Goal: Find specific page/section: Find specific page/section

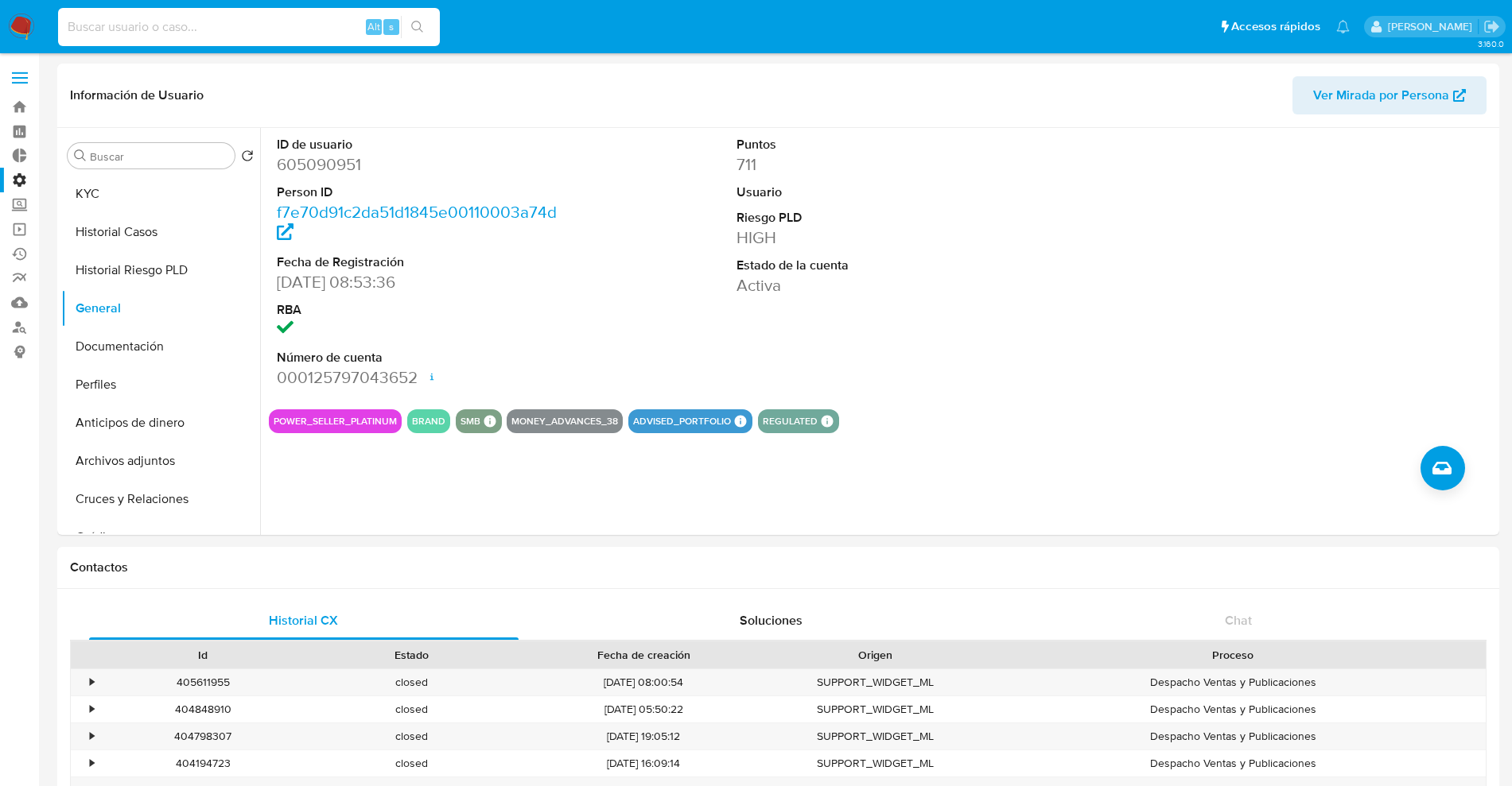
select select "100"
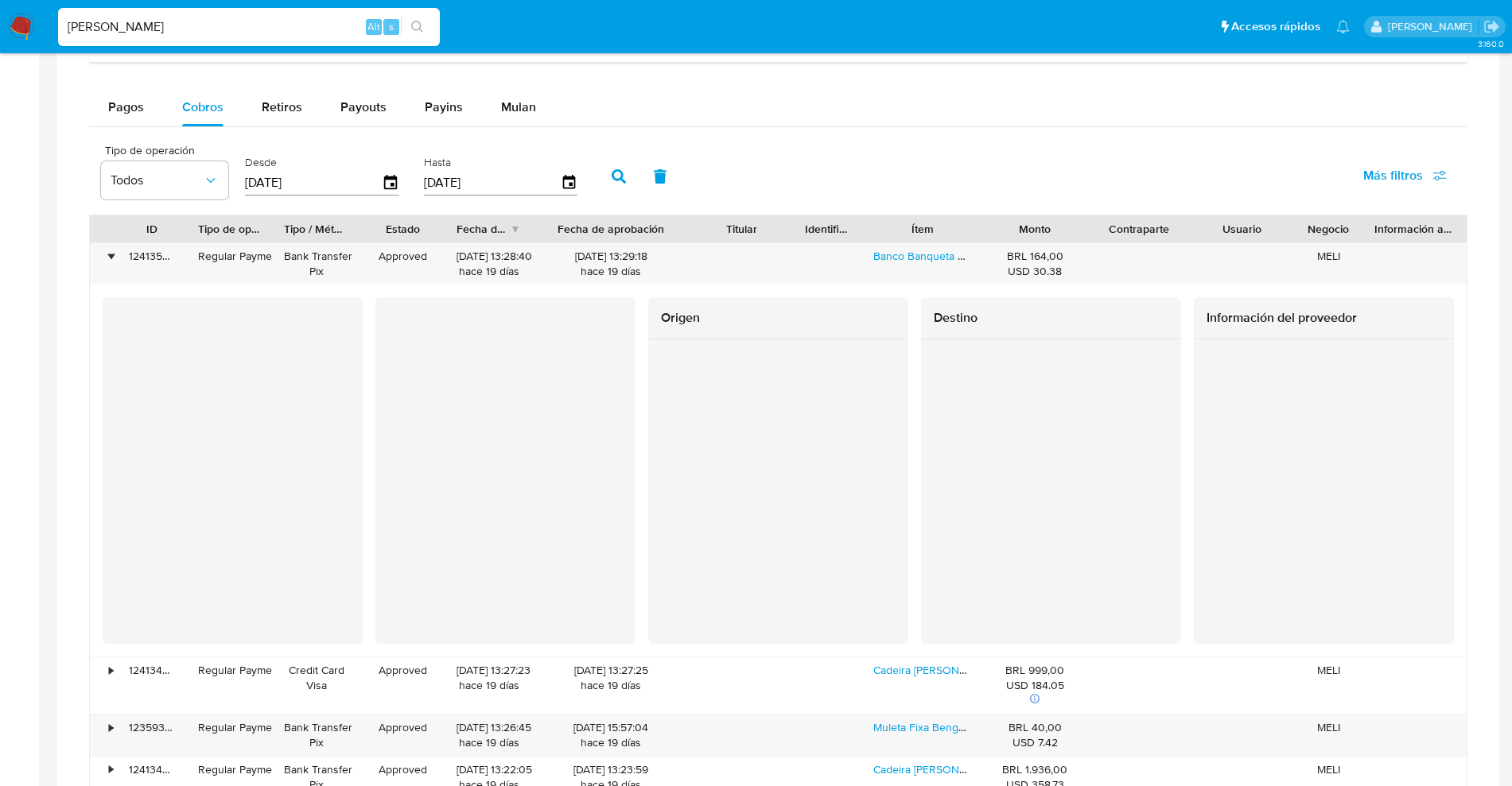
type input "santi greco"
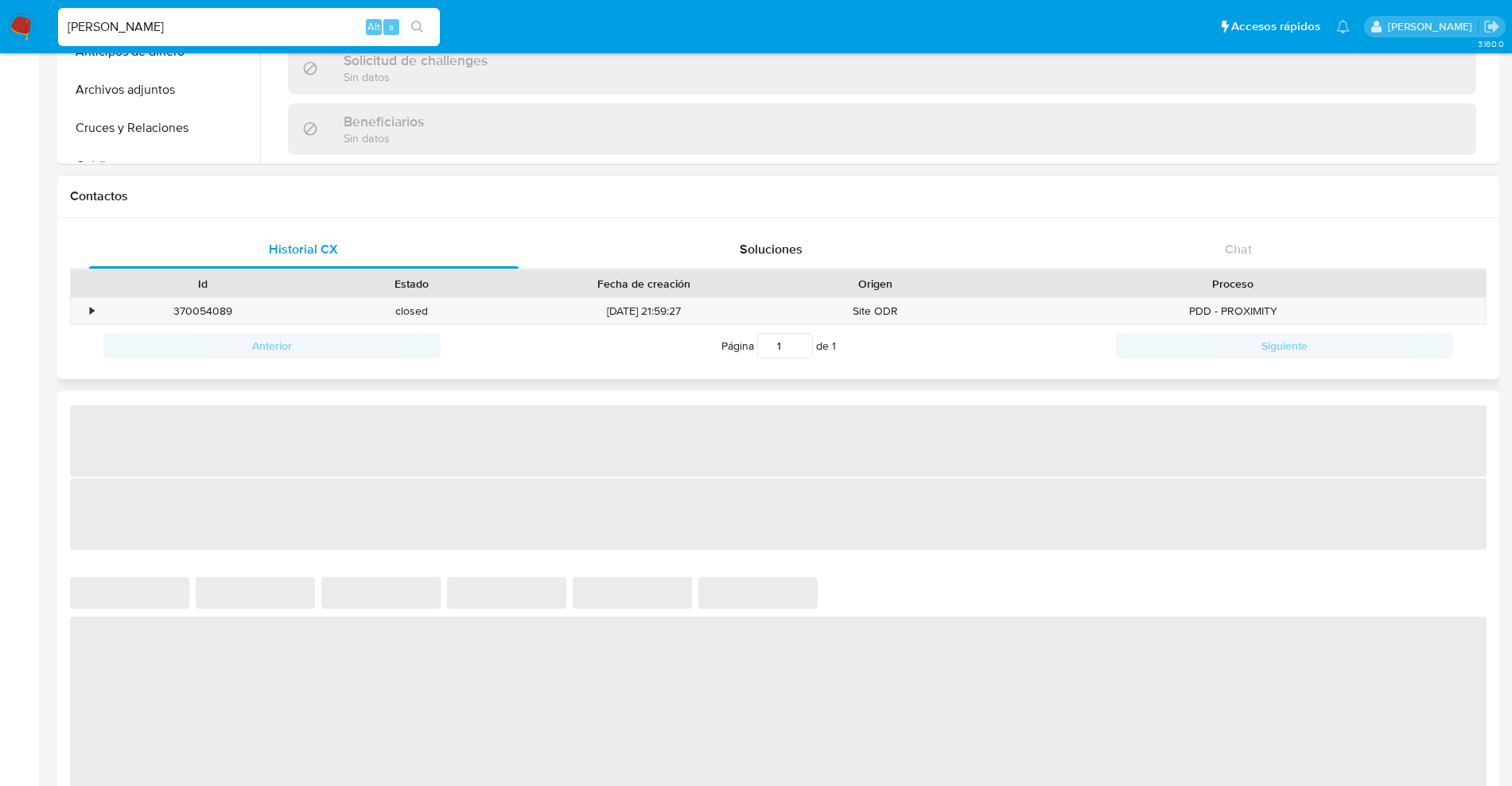
scroll to position [696, 0]
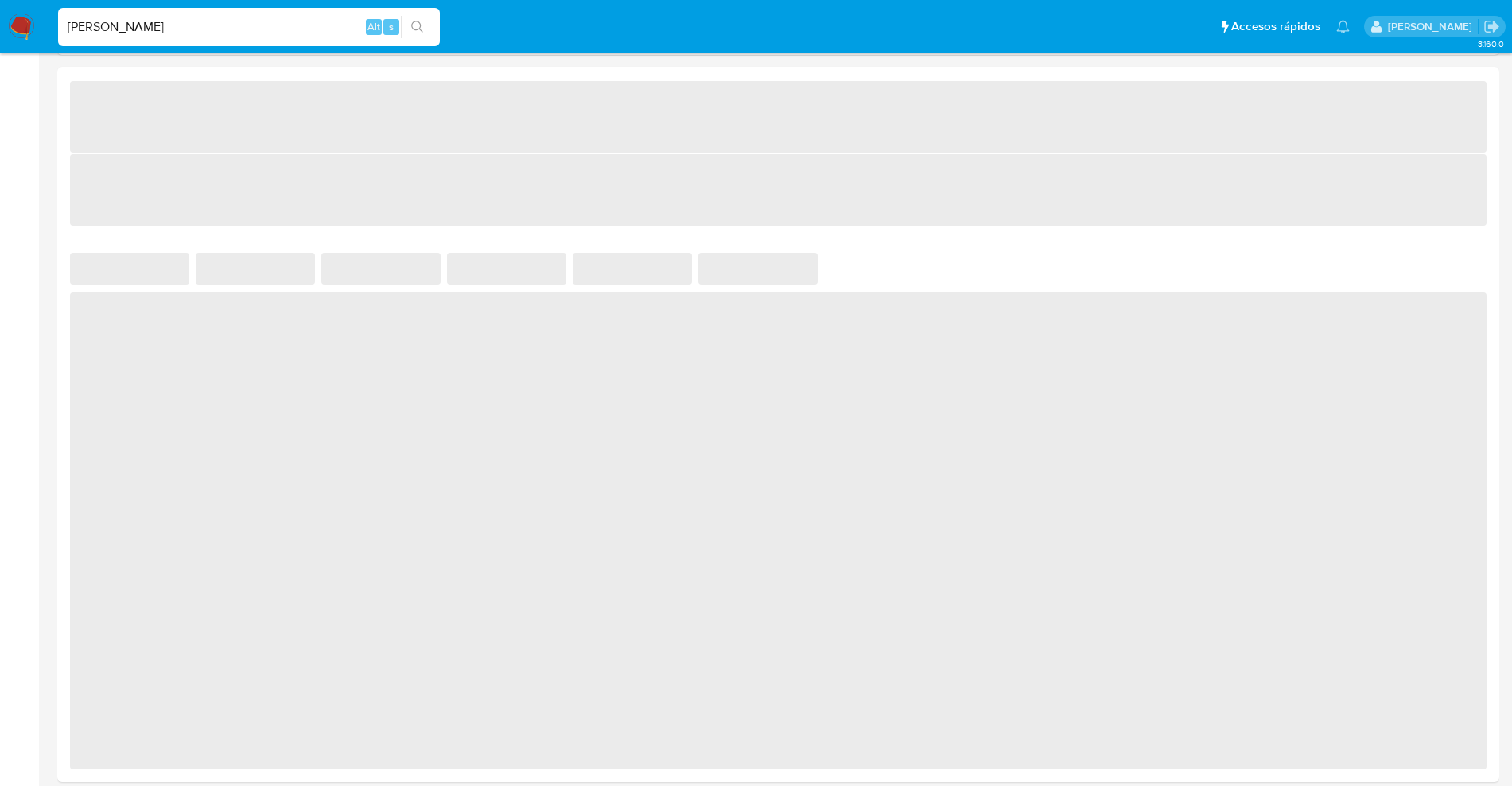
select select "10"
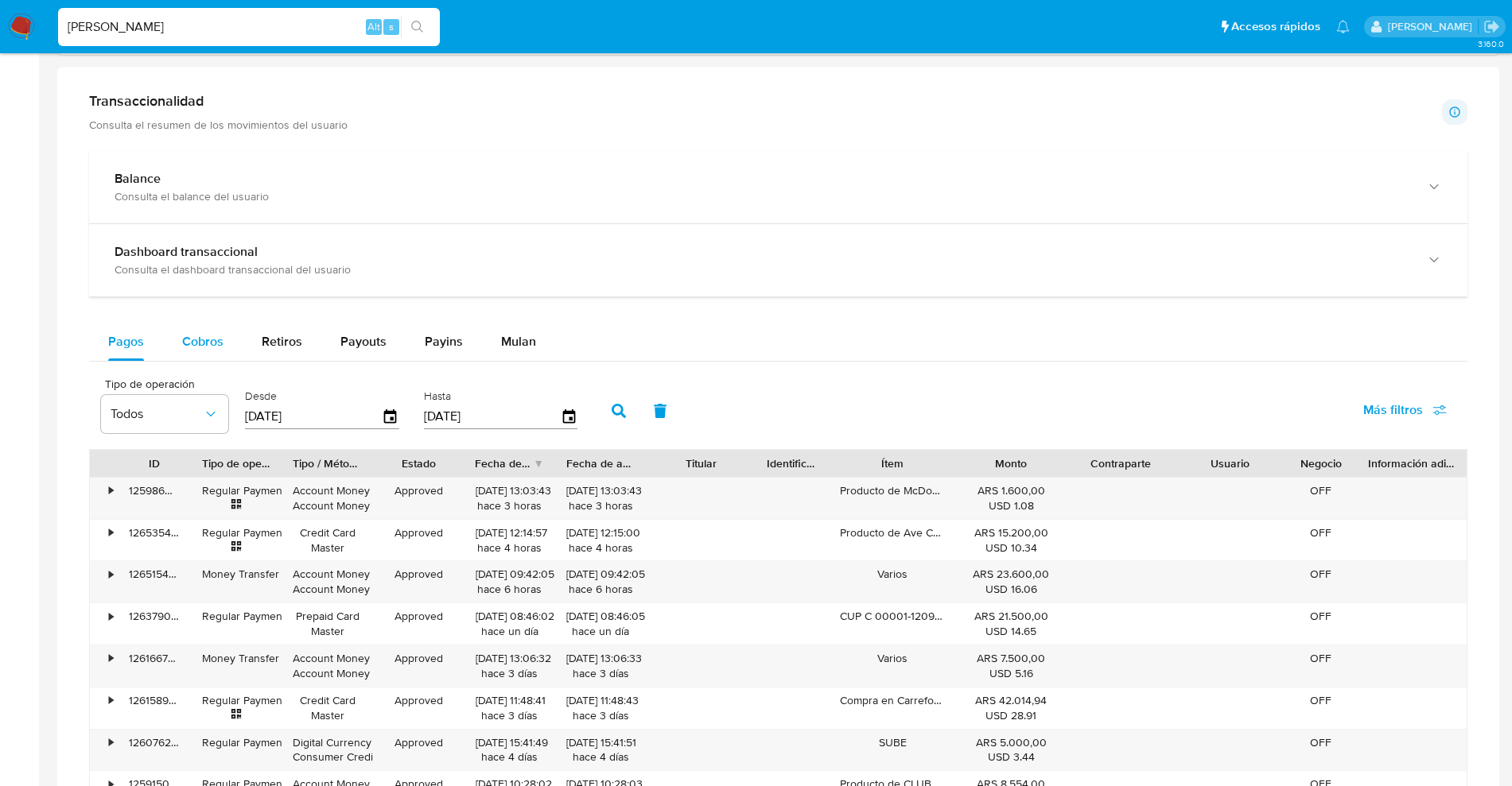
click at [213, 346] on span "Cobros" at bounding box center [203, 342] width 41 height 18
select select "10"
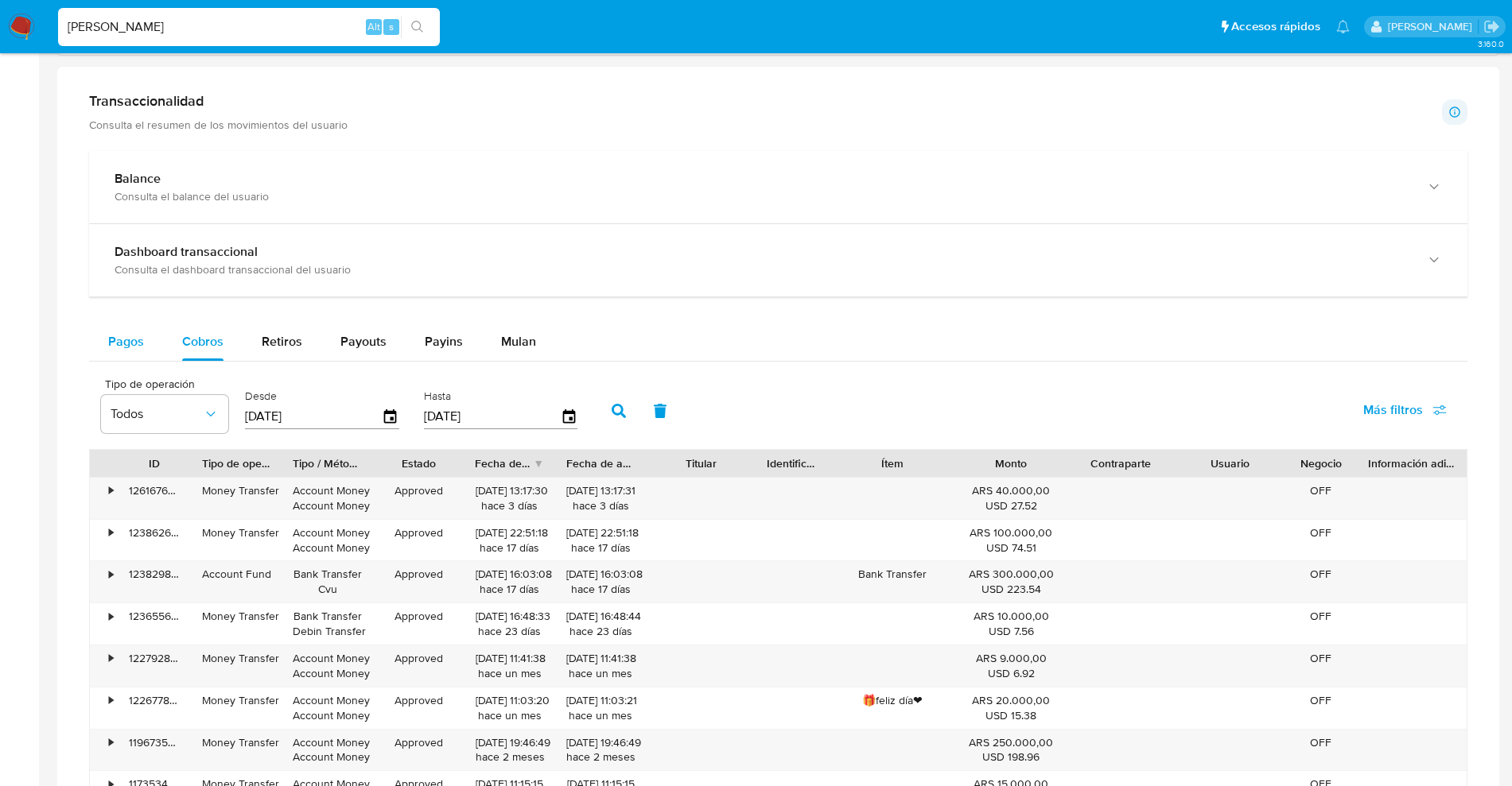
click at [148, 351] on button "Pagos" at bounding box center [126, 342] width 74 height 38
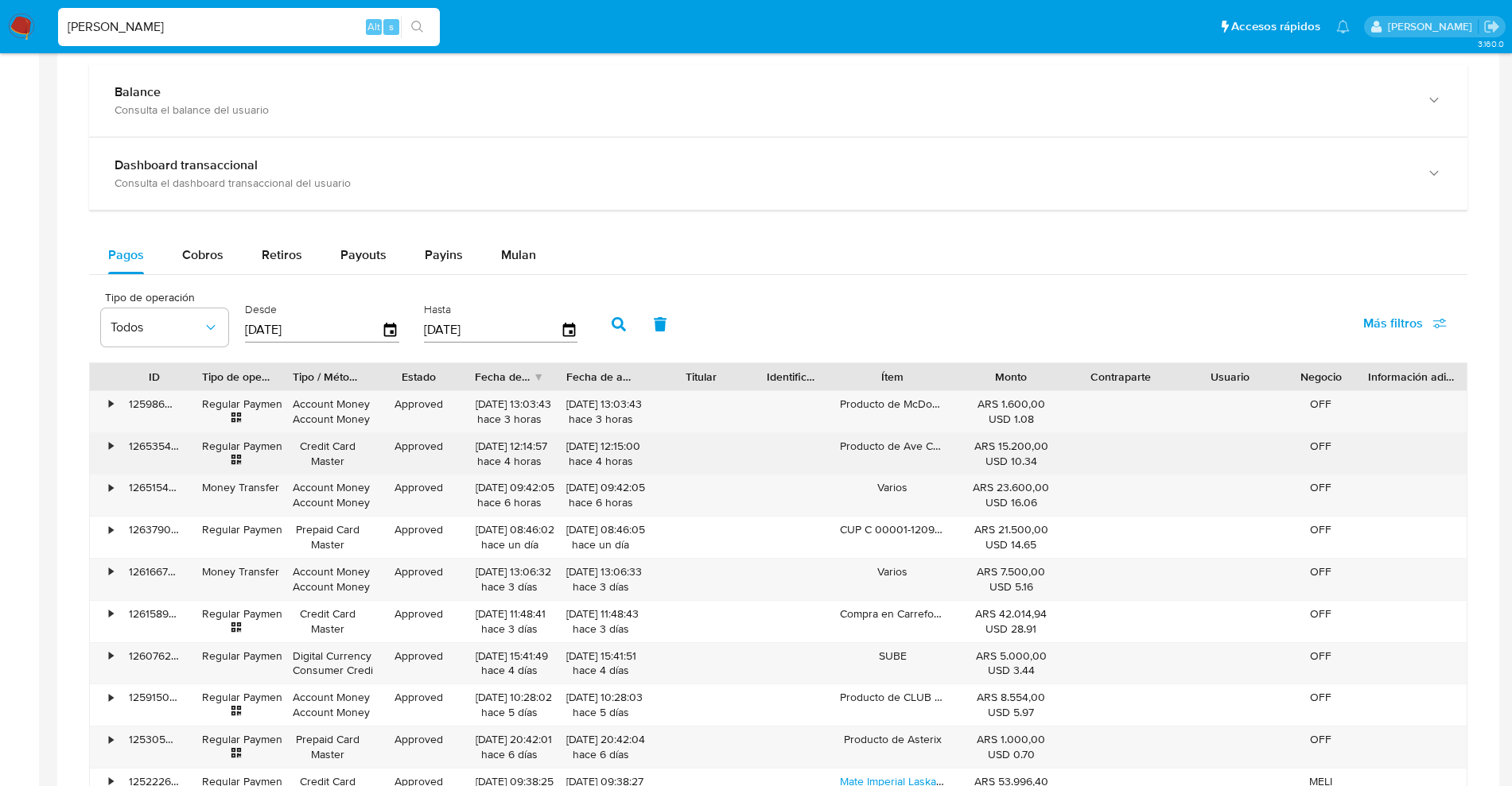
scroll to position [894, 0]
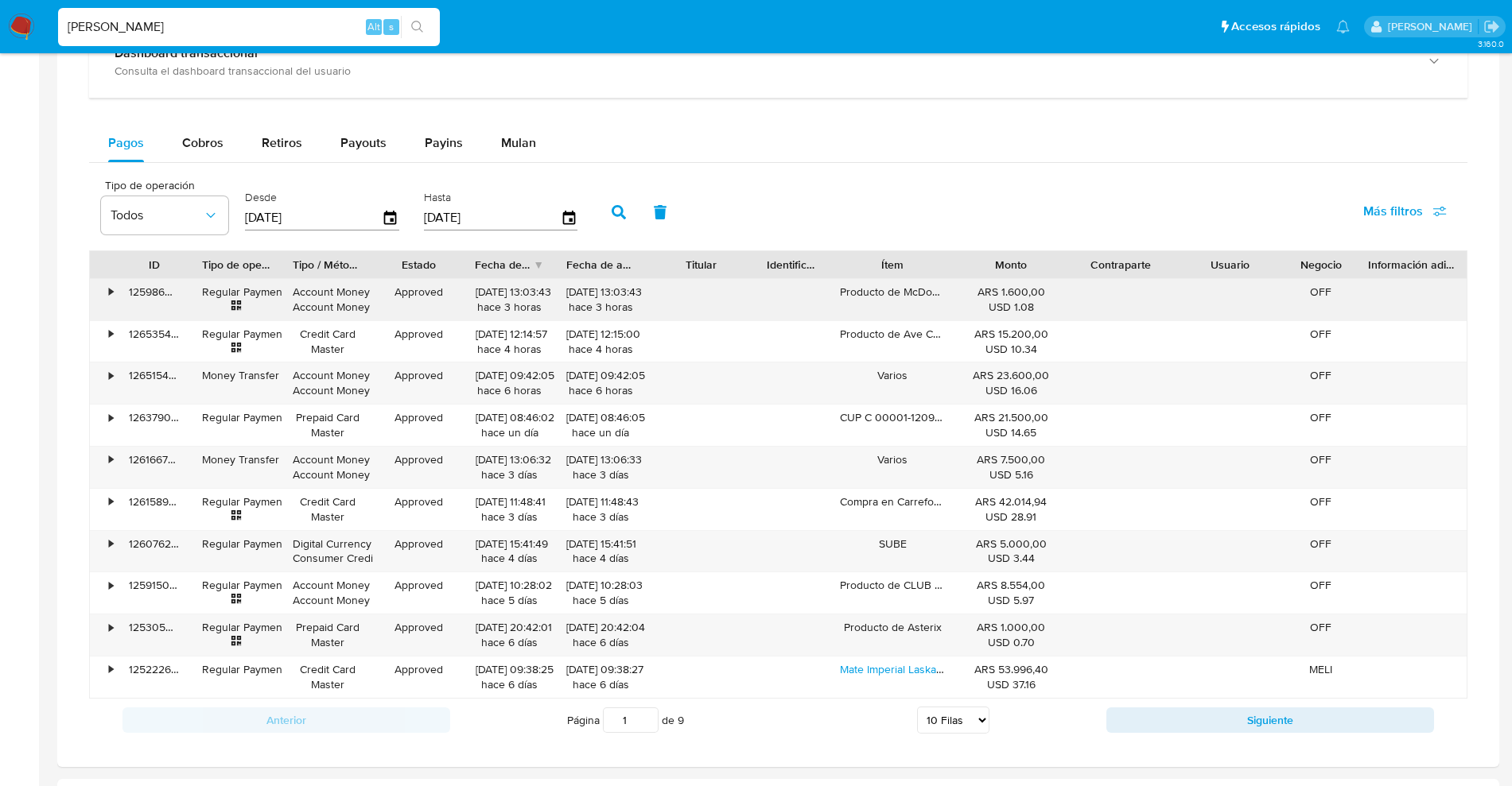
click at [105, 291] on div "•" at bounding box center [103, 300] width 28 height 41
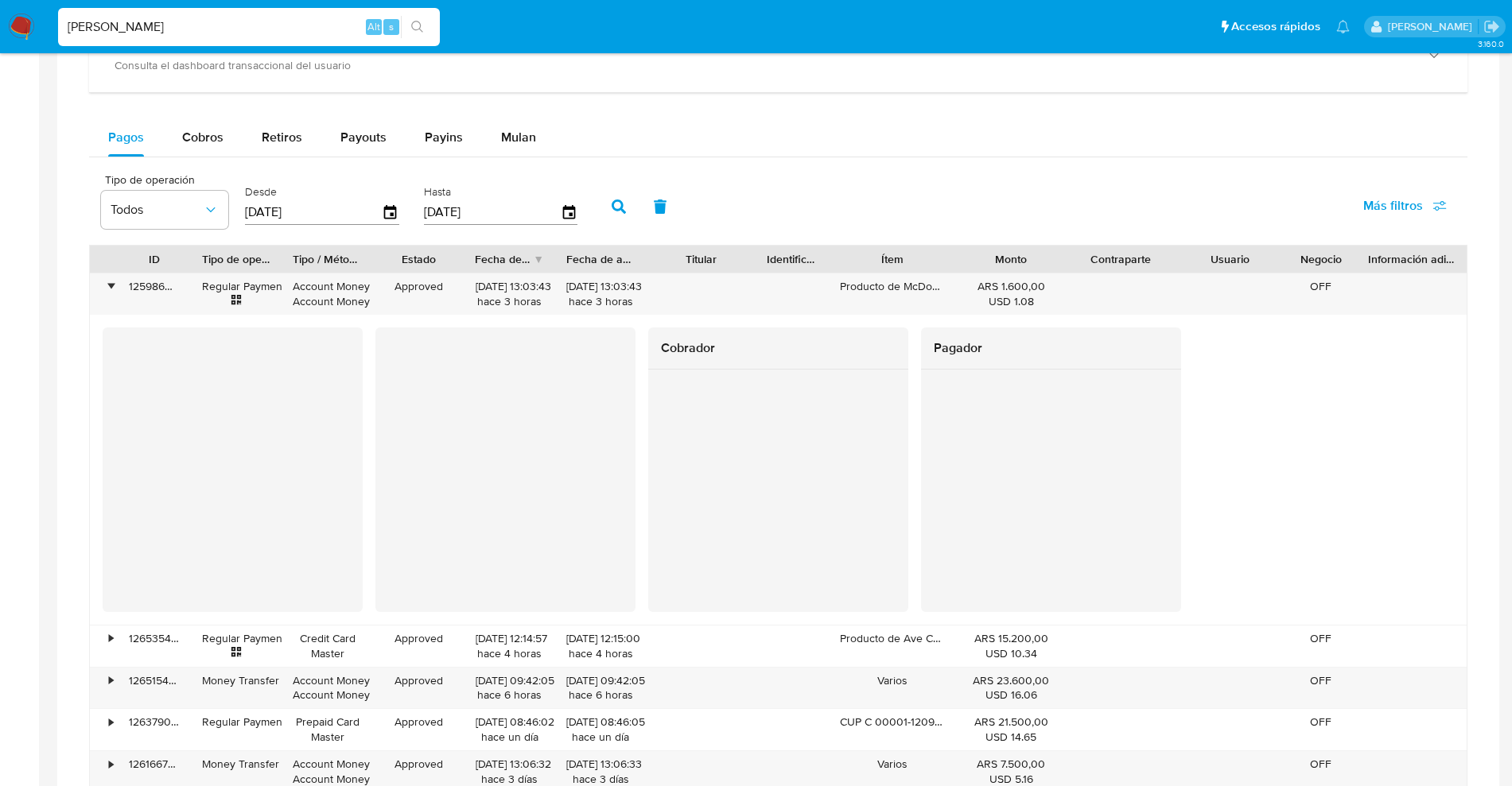
scroll to position [1094, 0]
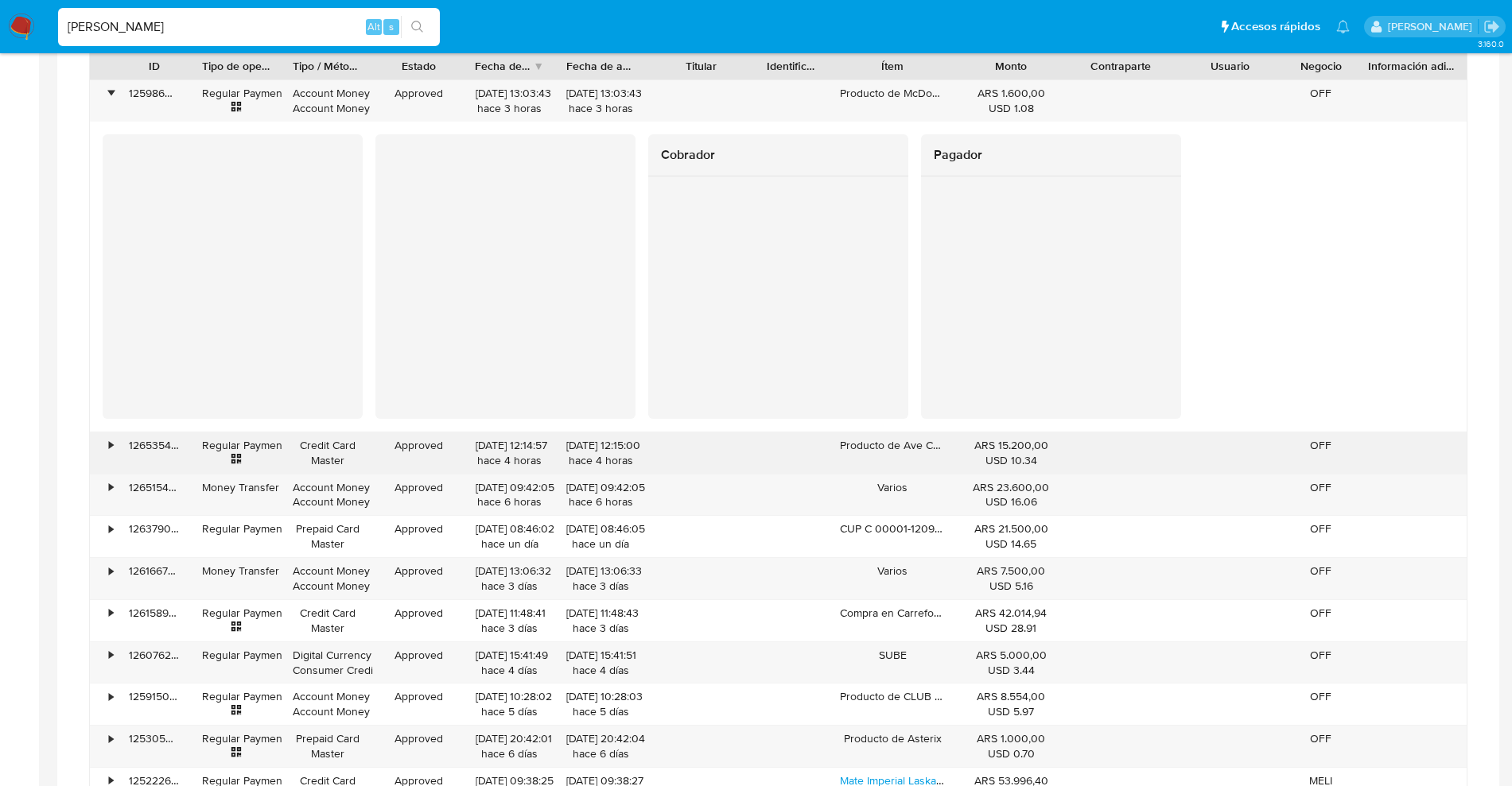
click at [109, 449] on div "•" at bounding box center [111, 445] width 4 height 15
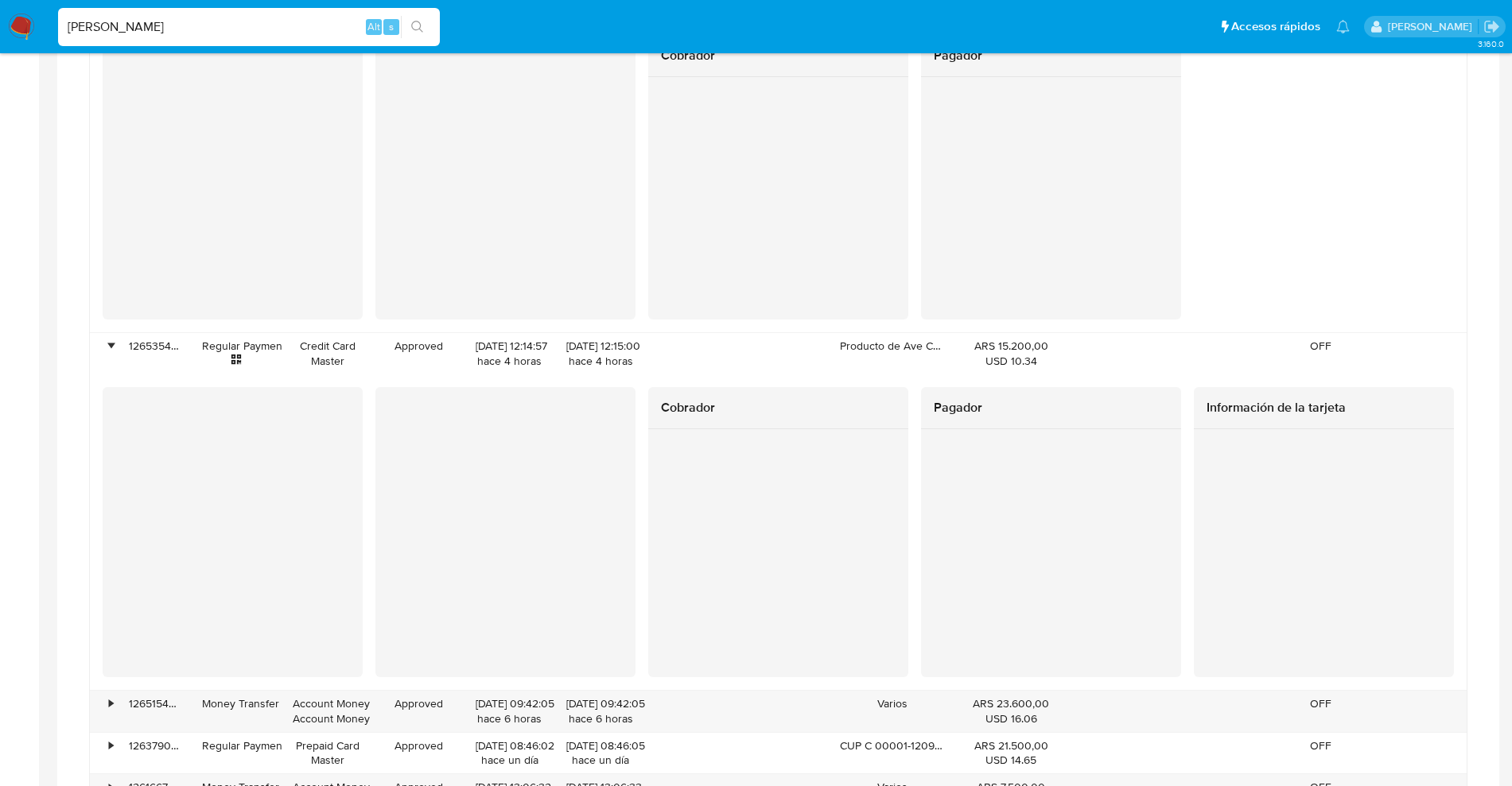
scroll to position [1391, 0]
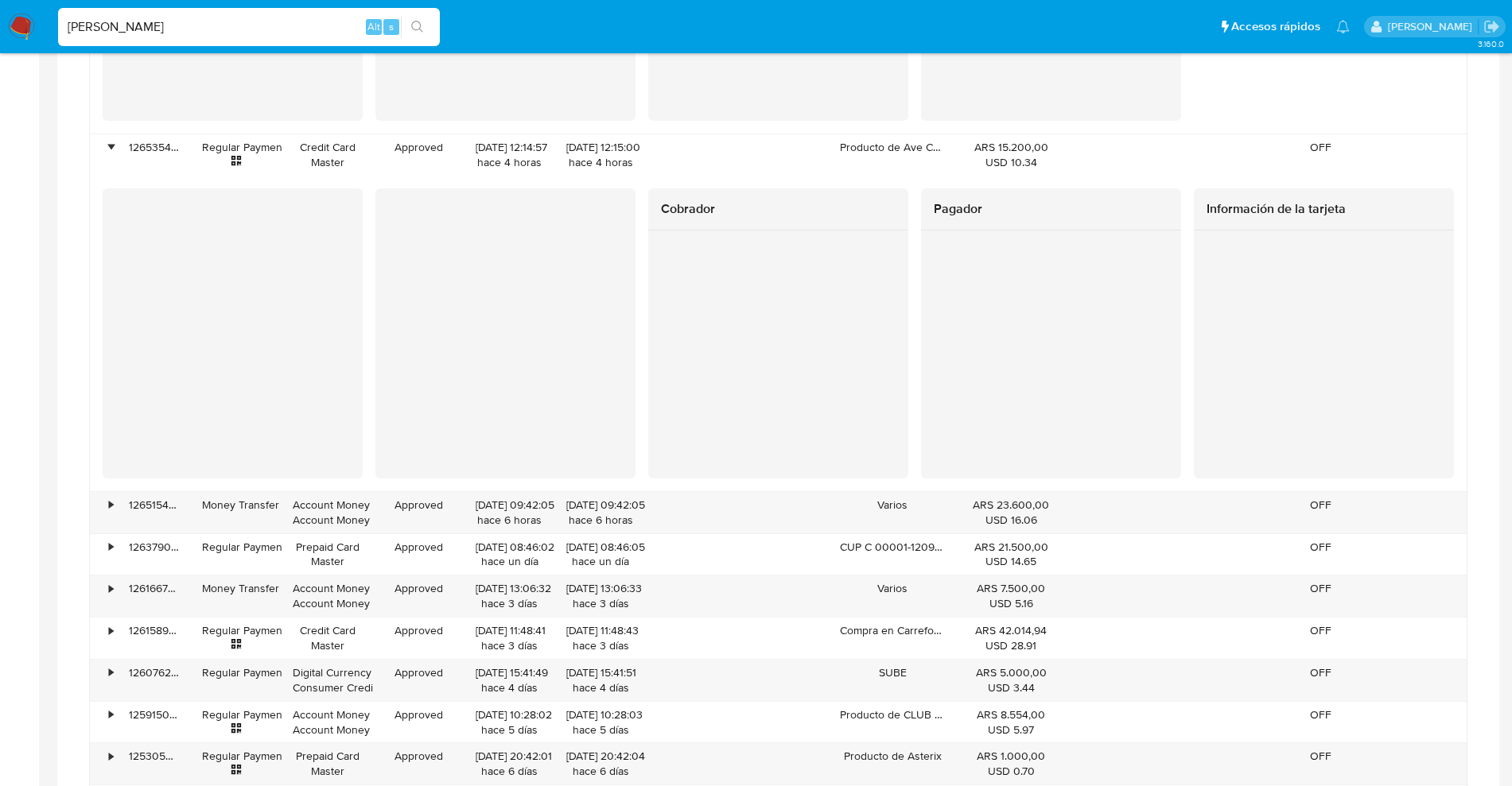
click at [18, 46] on nav "Pausado Ver notificaciones santi greco Alt s Accesos rápidos Presiona las sigui…" at bounding box center [756, 27] width 1512 height 54
click at [27, 30] on img at bounding box center [21, 27] width 27 height 27
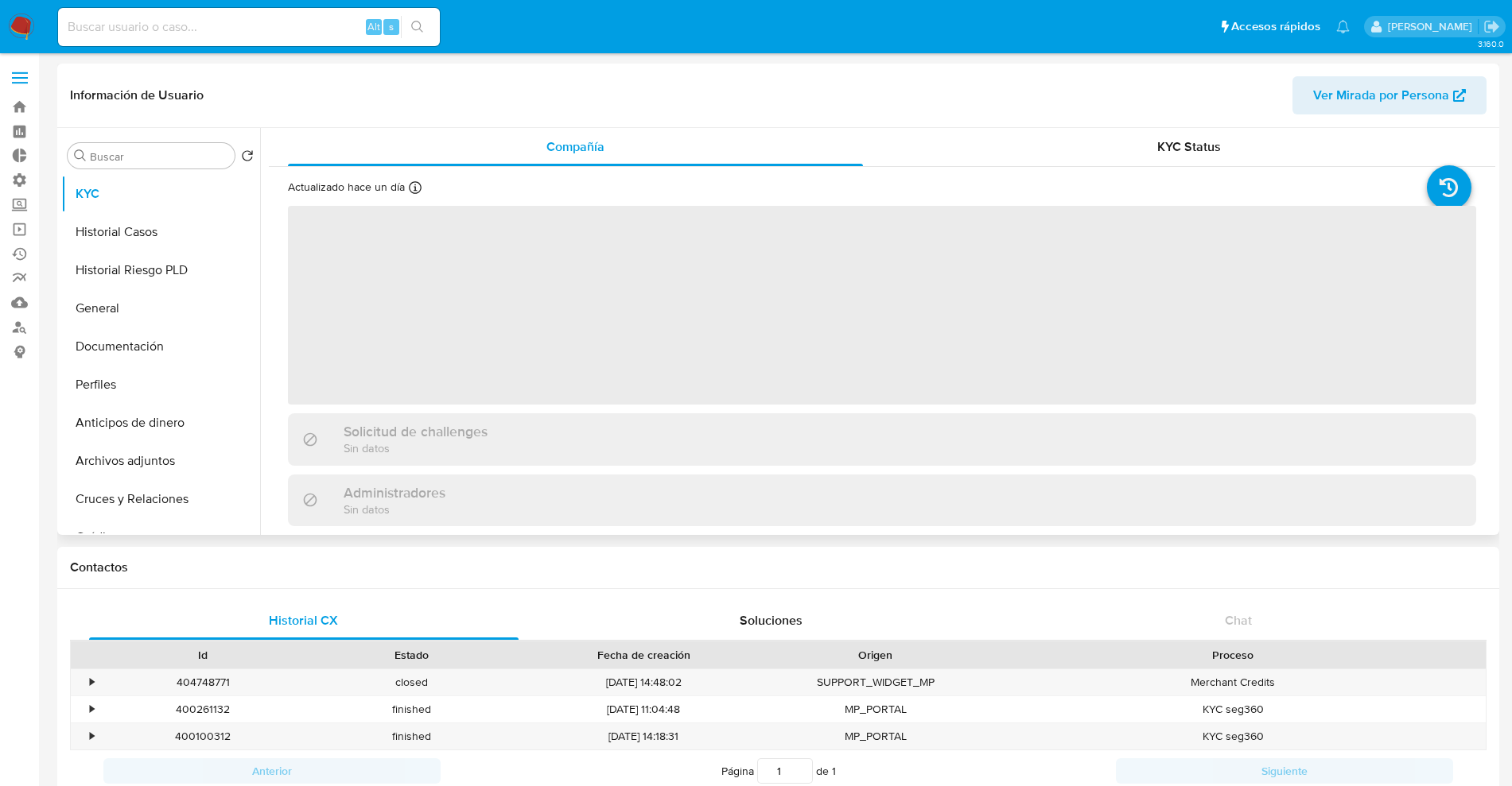
select select "10"
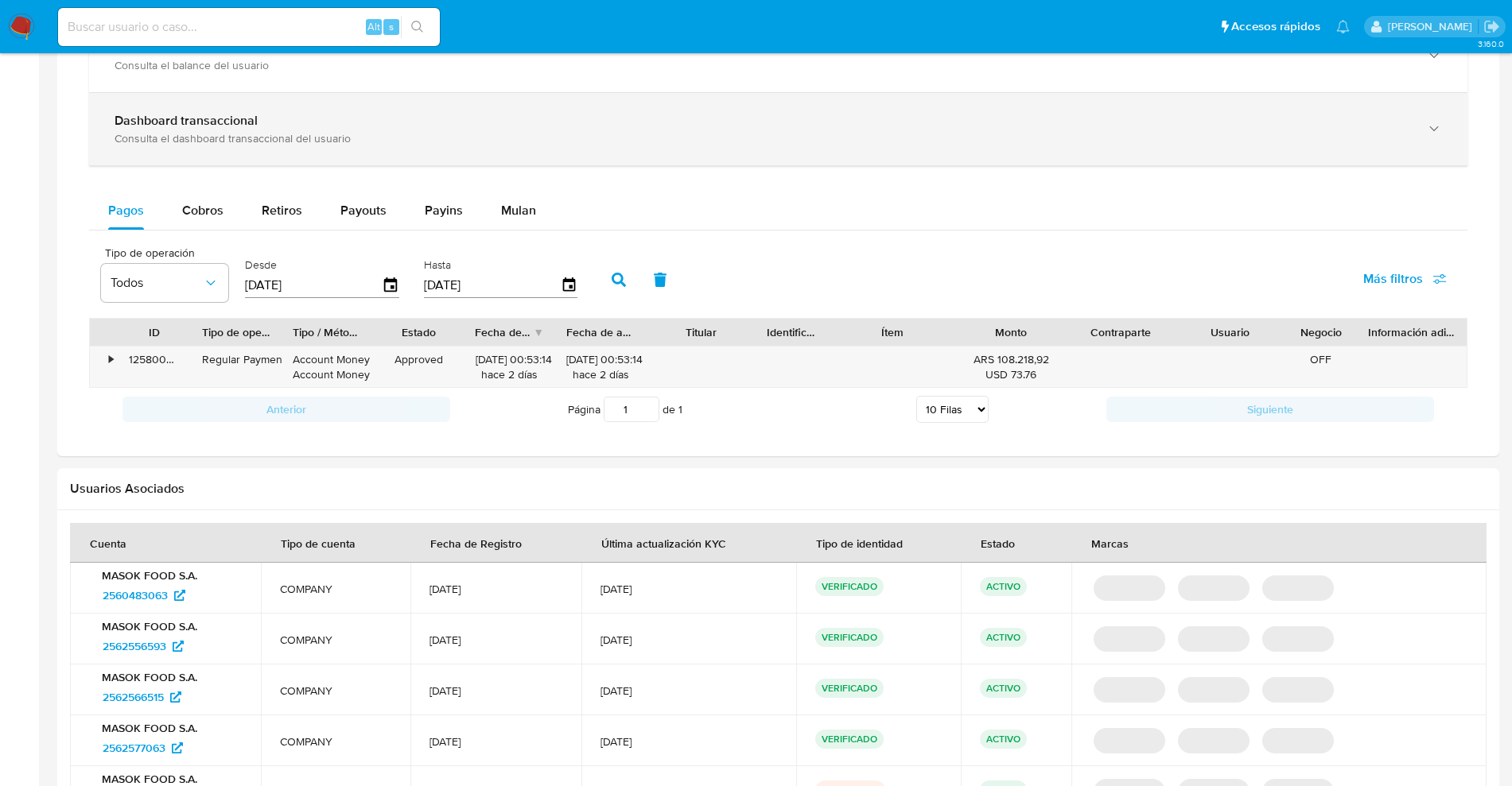
scroll to position [708, 0]
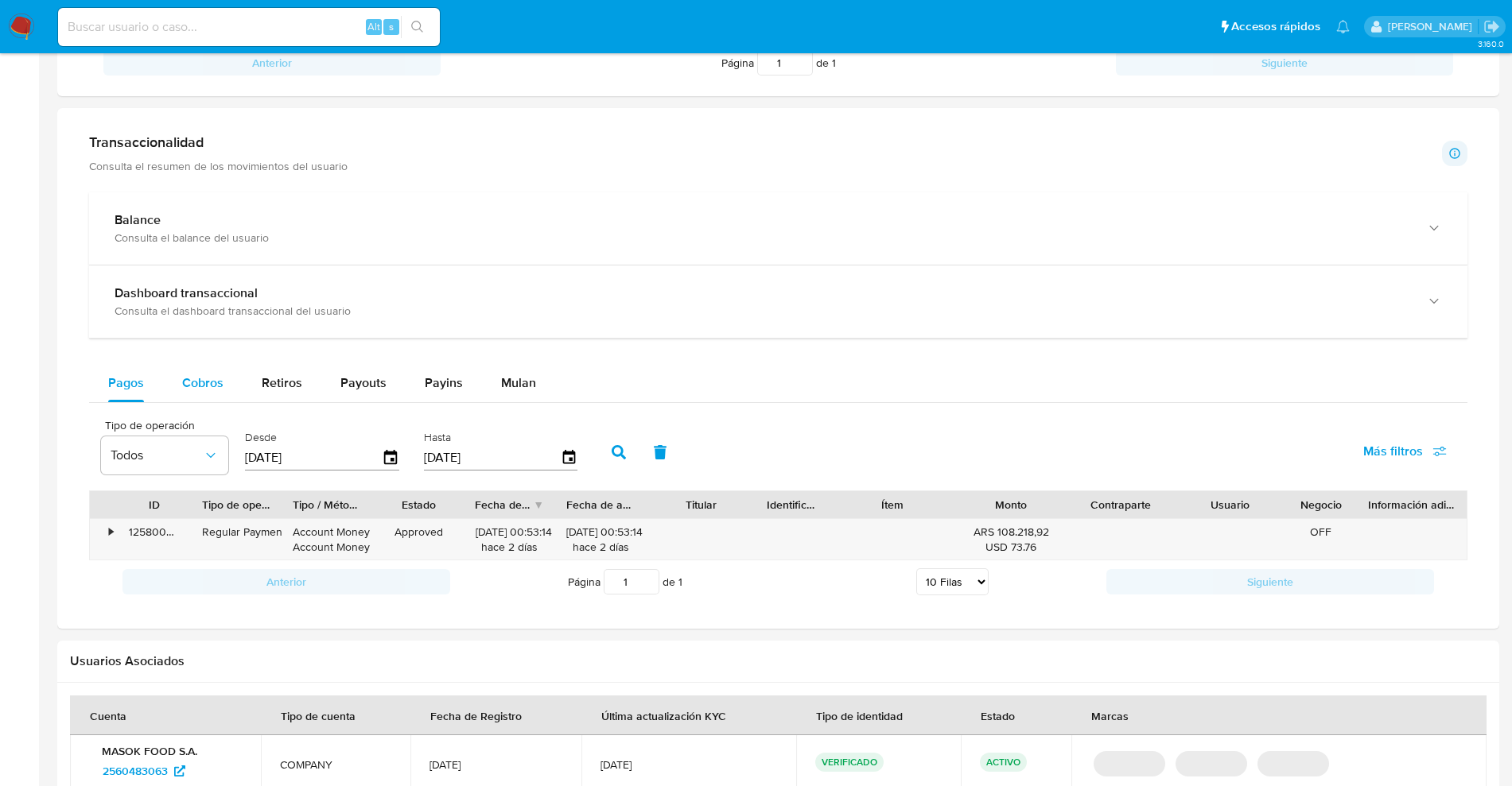
click at [195, 385] on span "Cobros" at bounding box center [203, 383] width 41 height 18
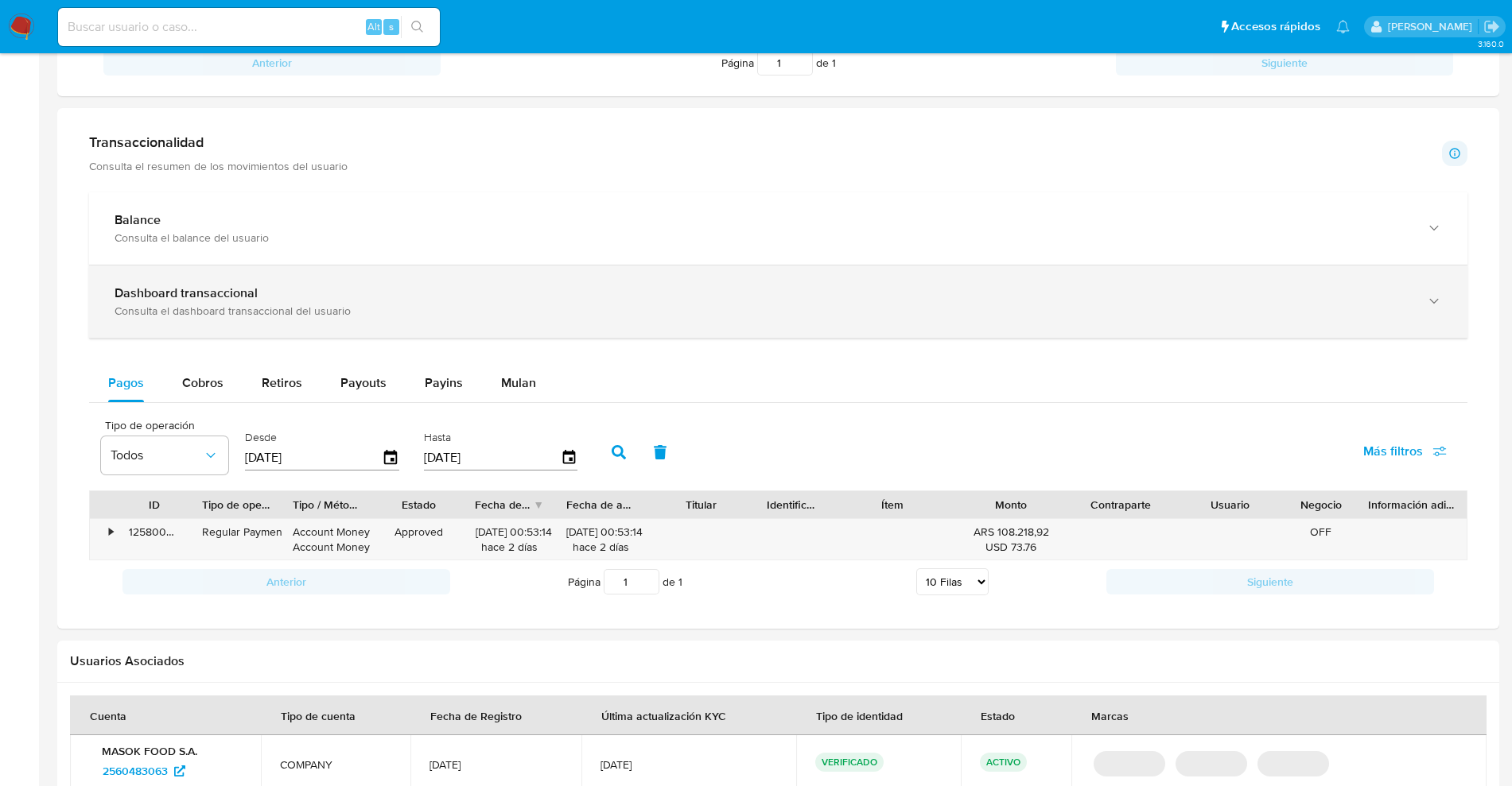
select select "10"
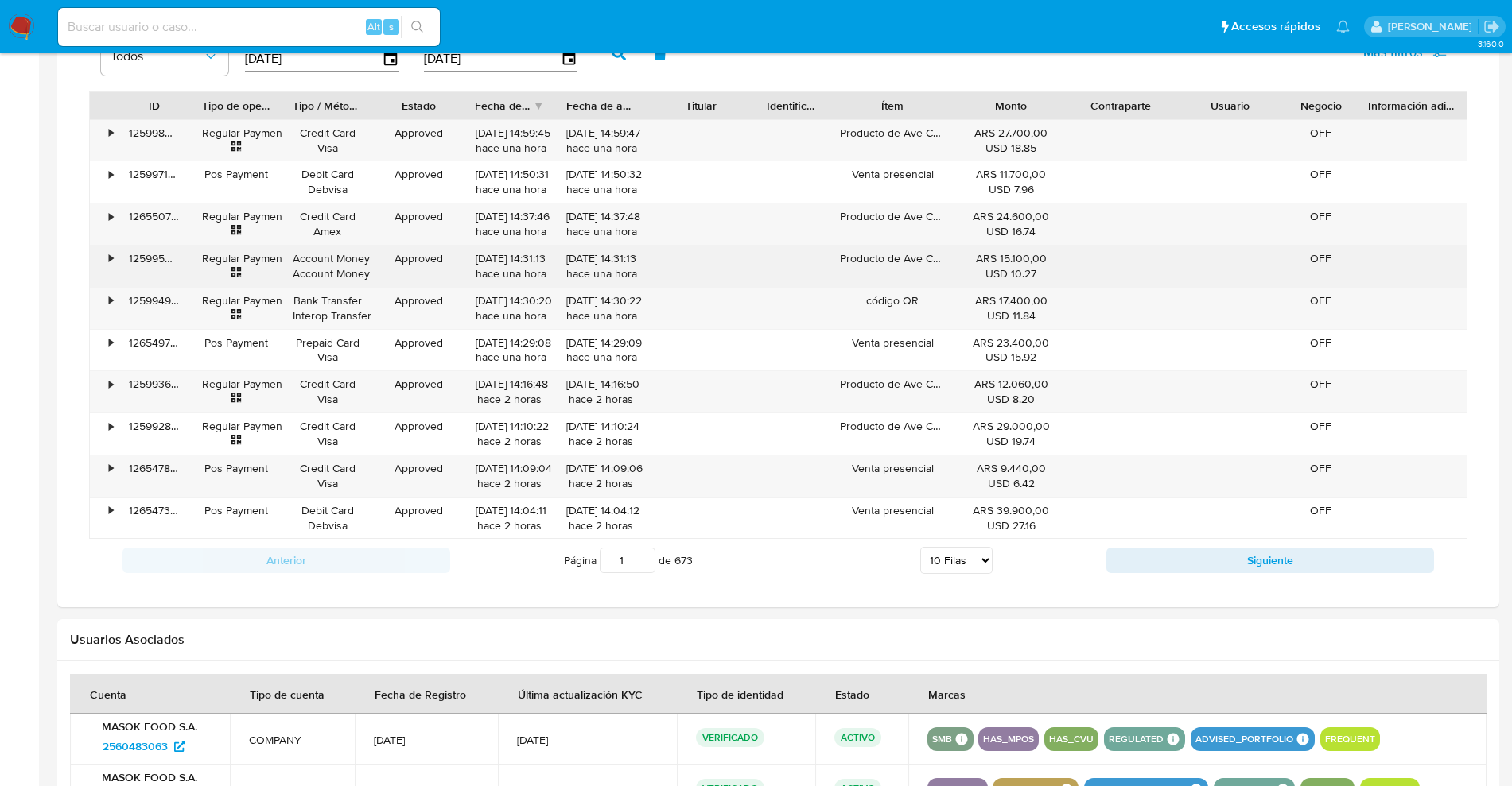
scroll to position [993, 0]
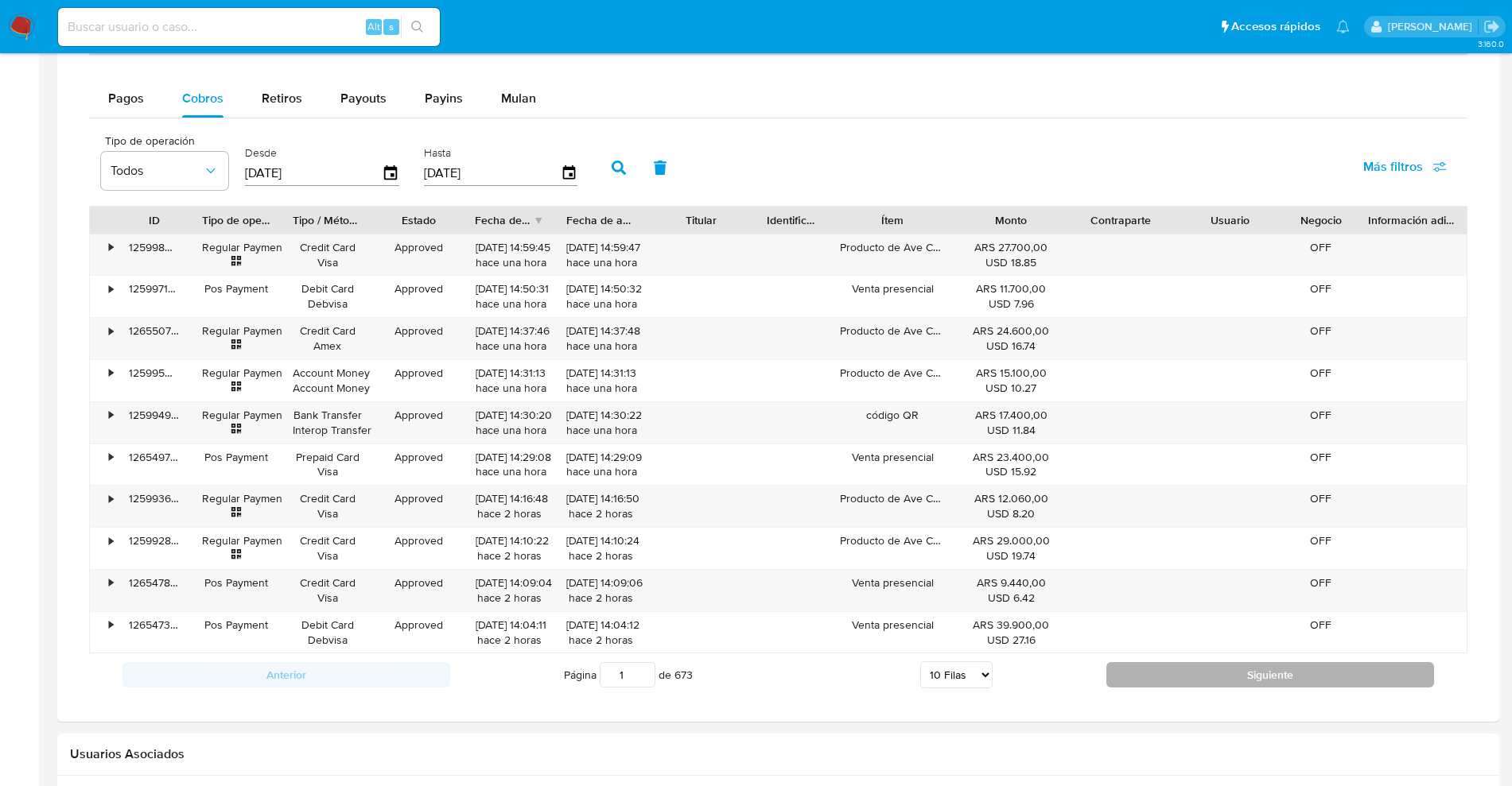
click at [1191, 673] on button "Siguiente" at bounding box center [1270, 675] width 327 height 25
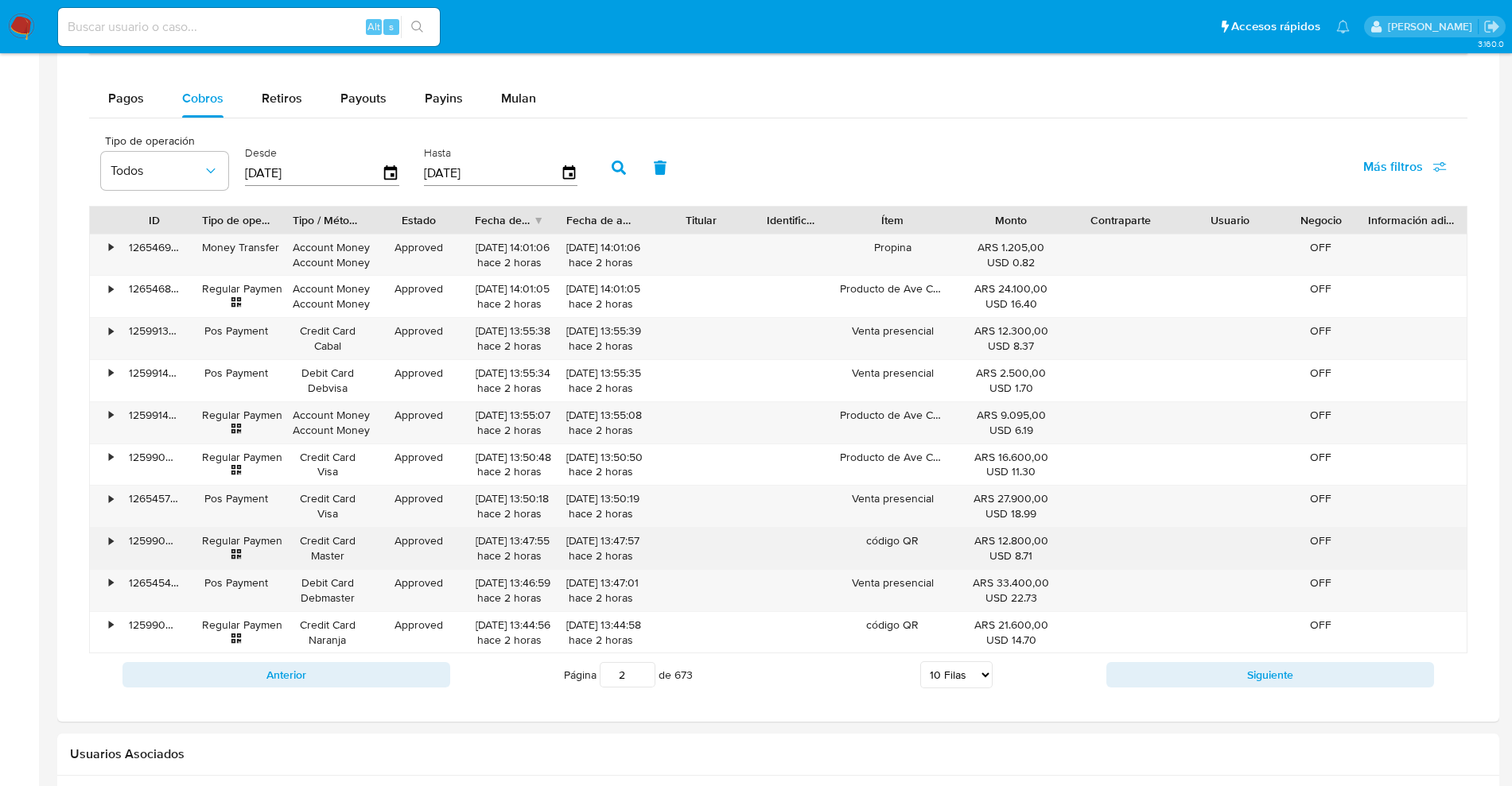
click at [107, 537] on div "•" at bounding box center [103, 548] width 28 height 41
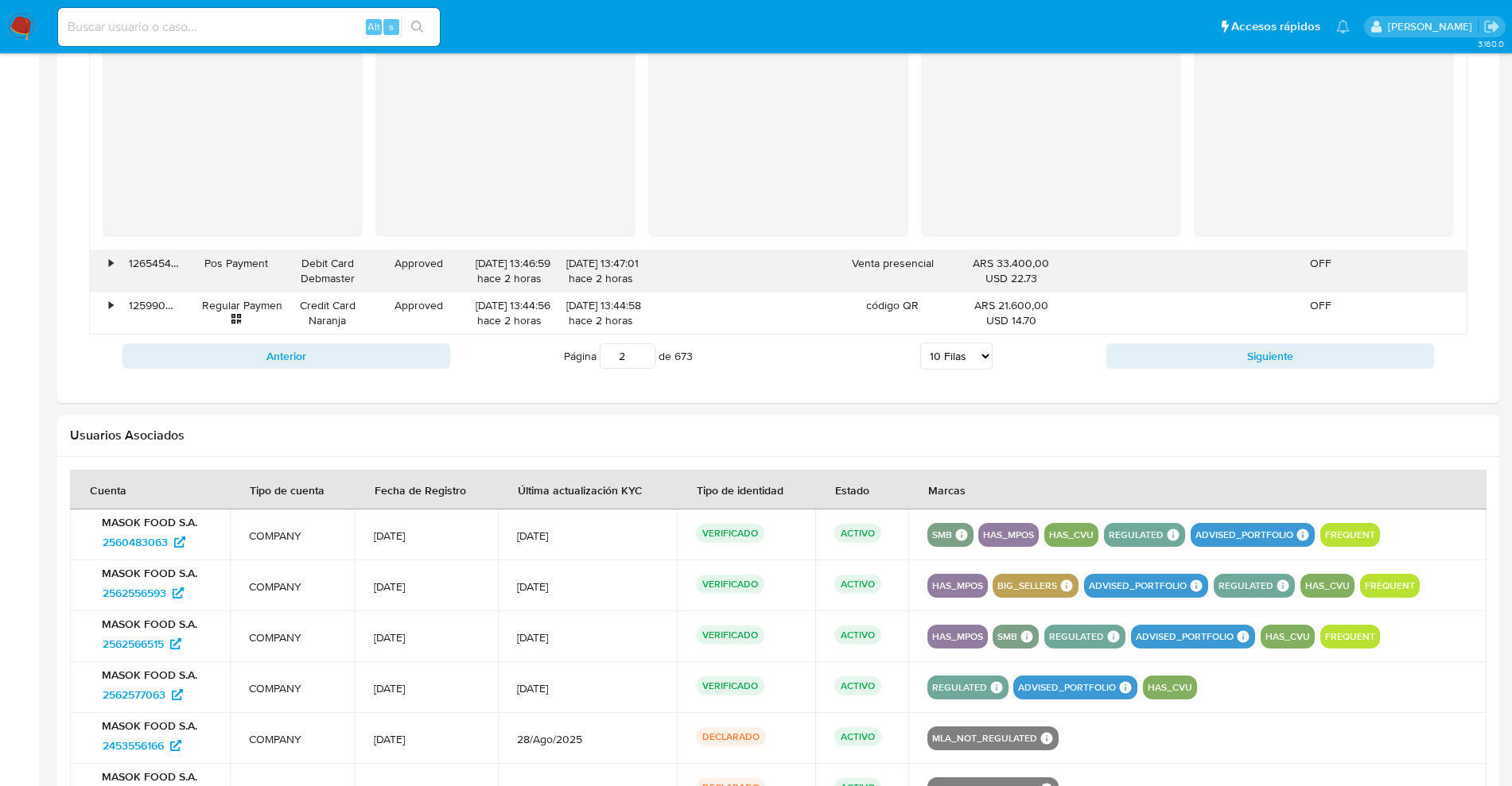
scroll to position [1601, 0]
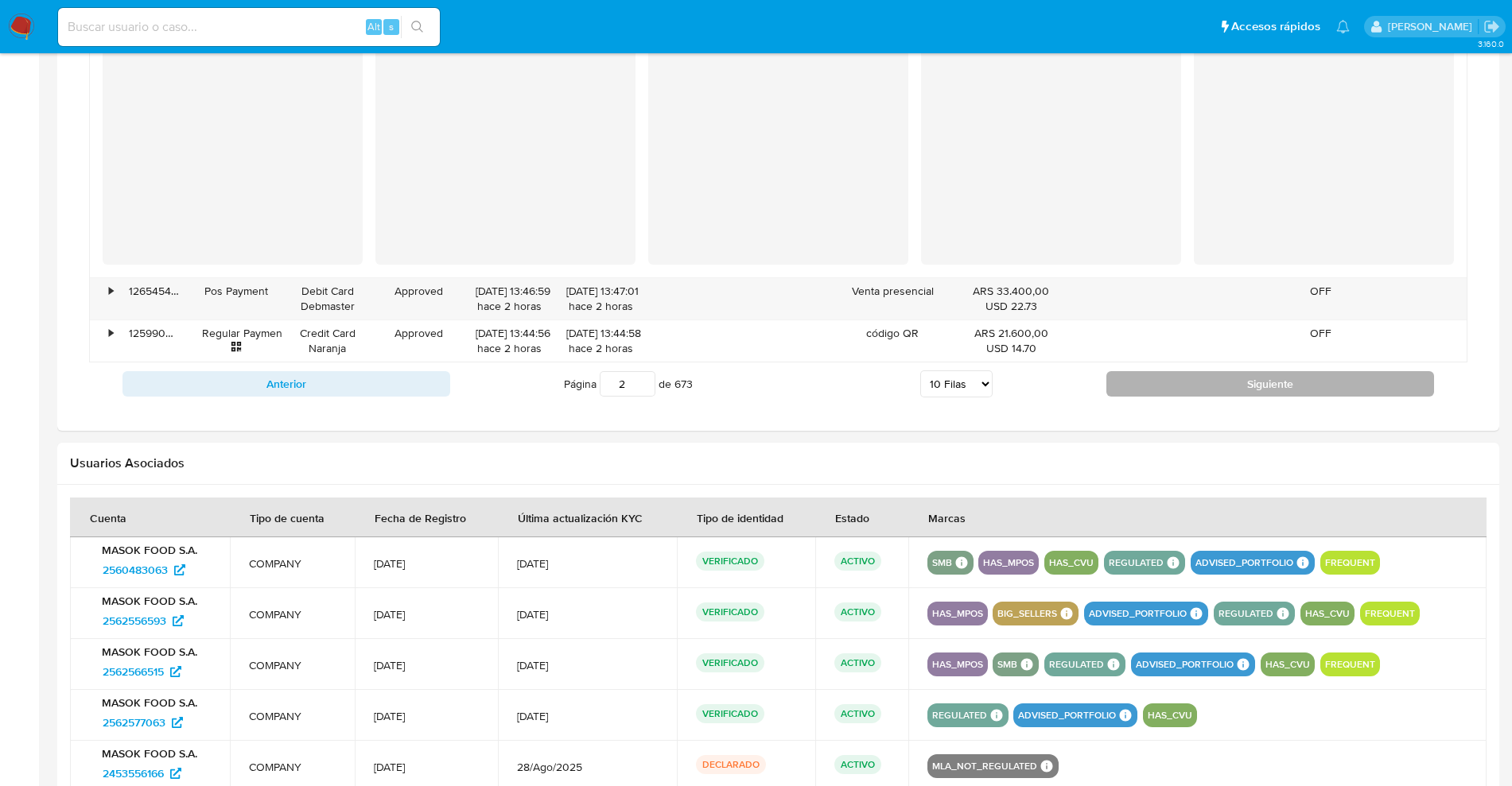
click at [1150, 374] on button "Siguiente" at bounding box center [1270, 384] width 327 height 25
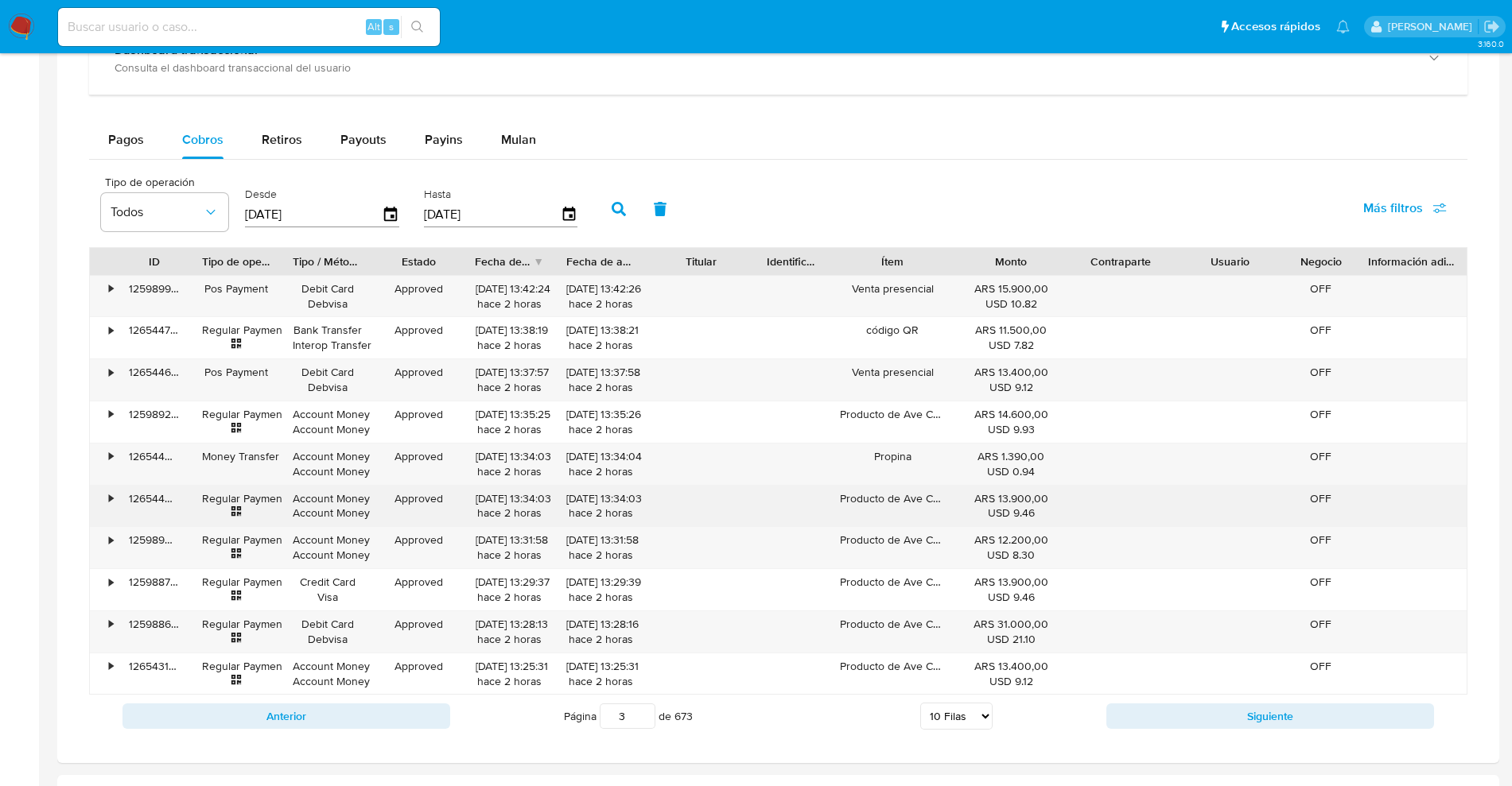
scroll to position [987, 0]
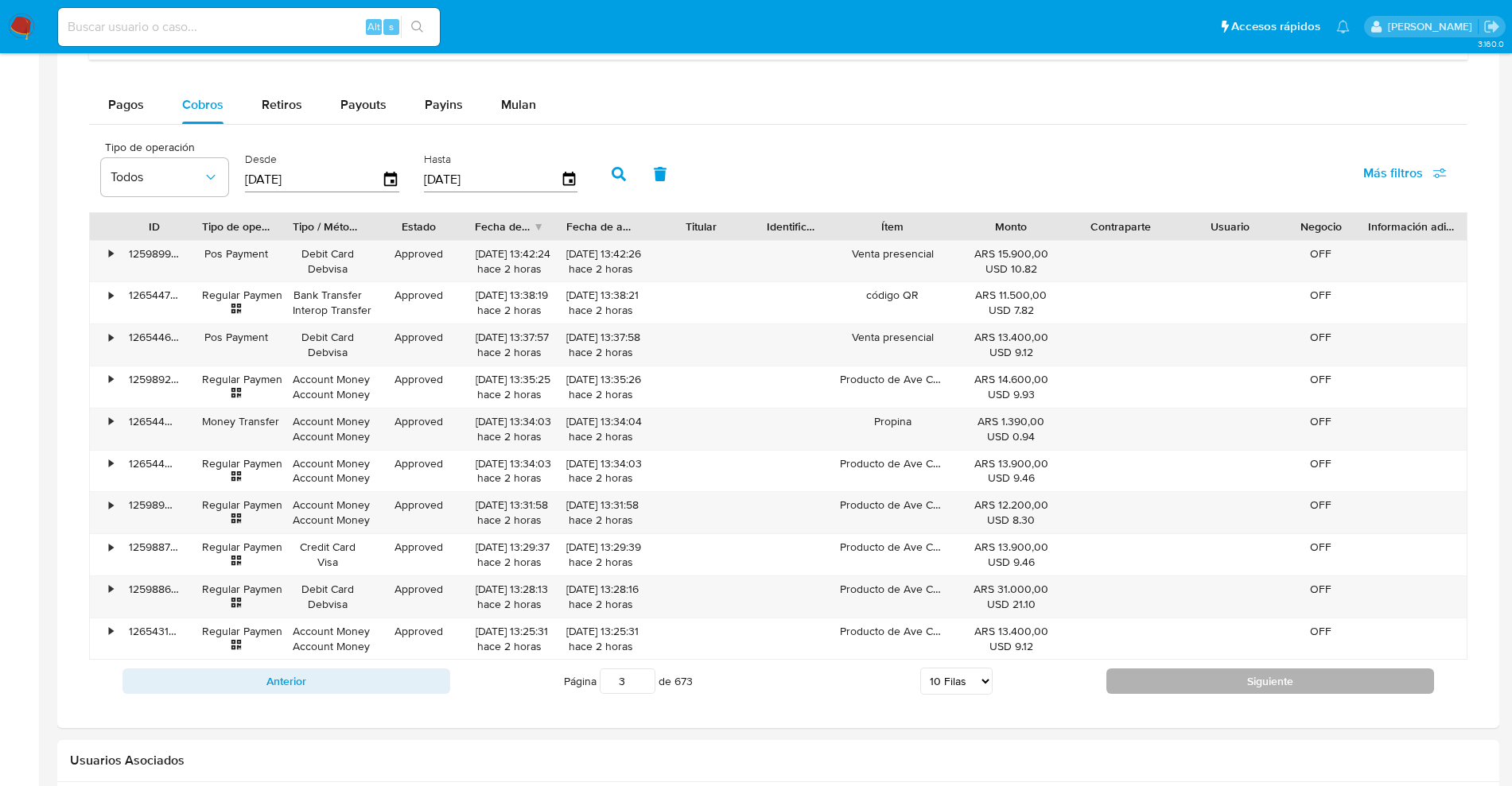
click at [1154, 681] on button "Siguiente" at bounding box center [1270, 681] width 327 height 25
click at [1268, 680] on button "Siguiente" at bounding box center [1270, 681] width 327 height 25
click at [1354, 691] on button "Siguiente" at bounding box center [1270, 681] width 327 height 25
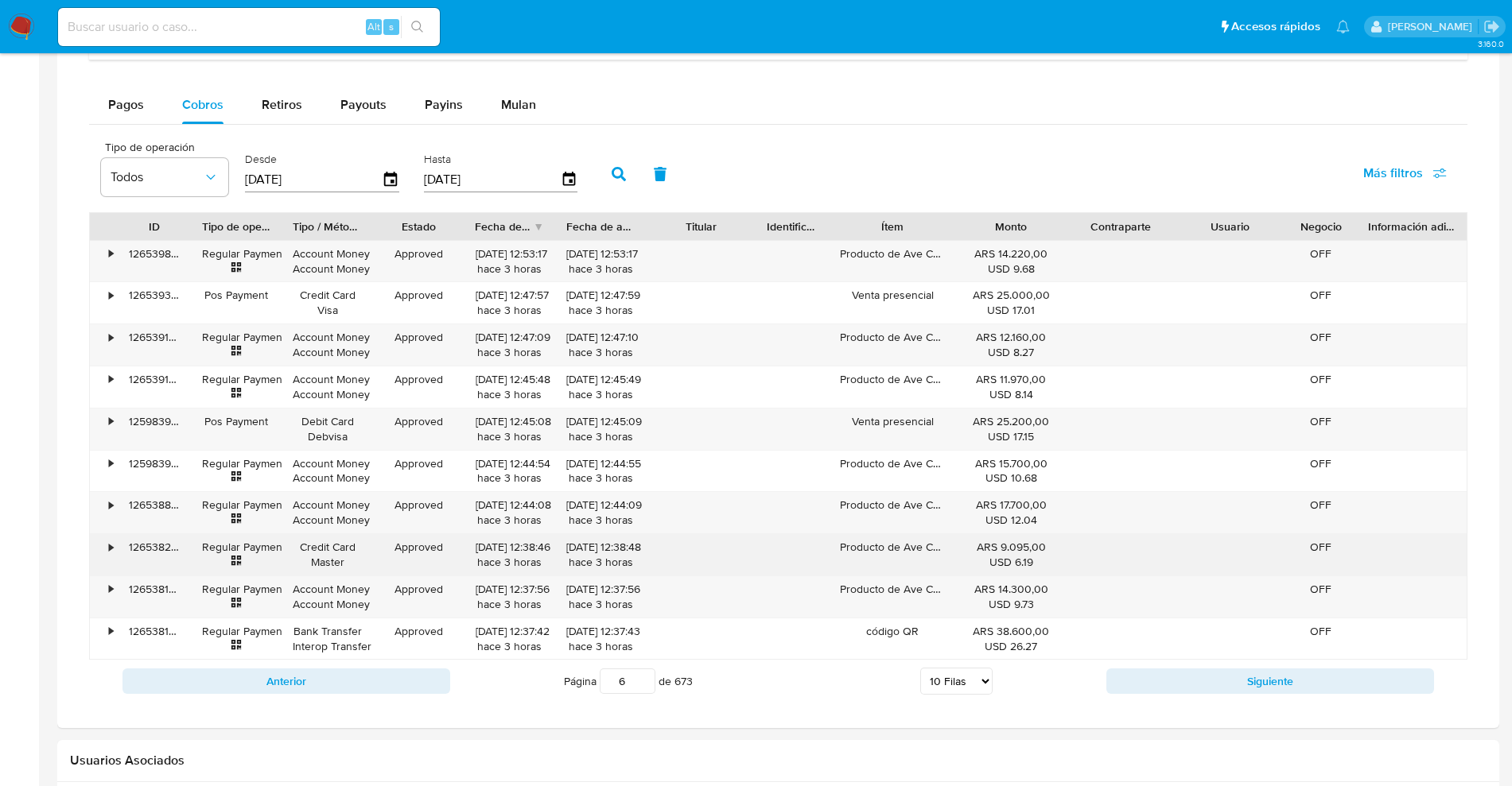
click at [96, 549] on div "•" at bounding box center [103, 555] width 28 height 41
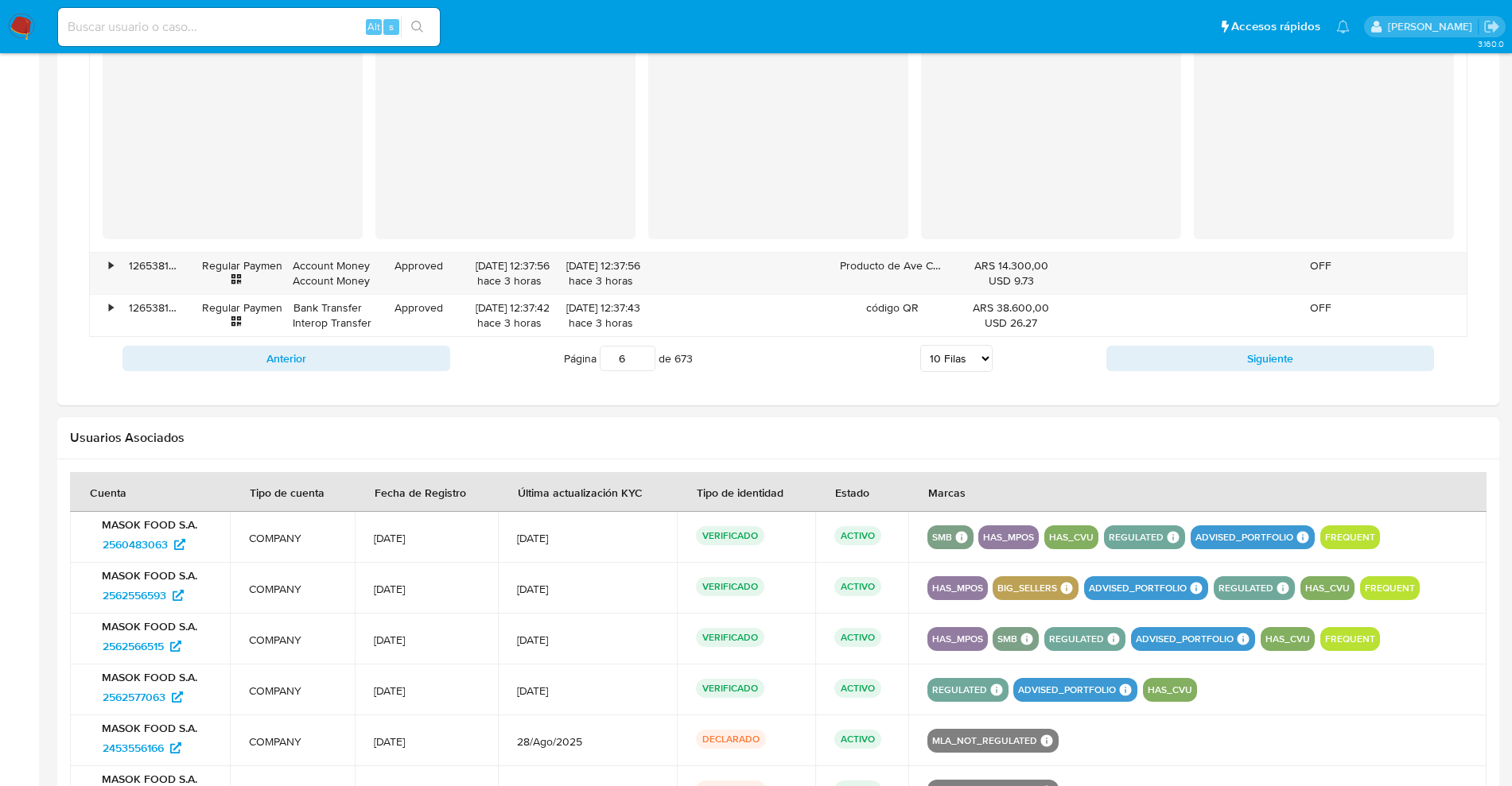
scroll to position [1601, 0]
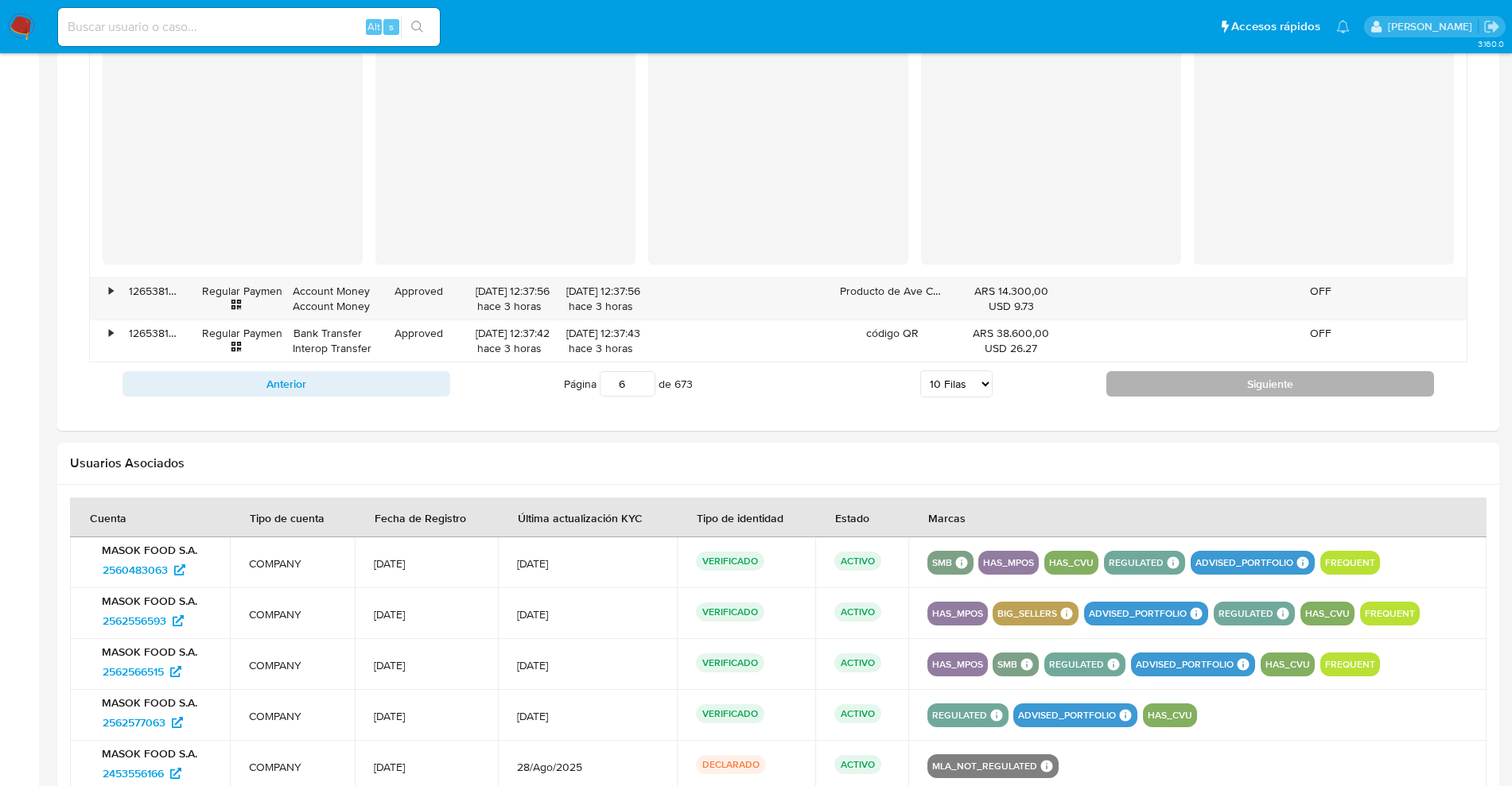
click at [1197, 383] on button "Siguiente" at bounding box center [1270, 384] width 327 height 25
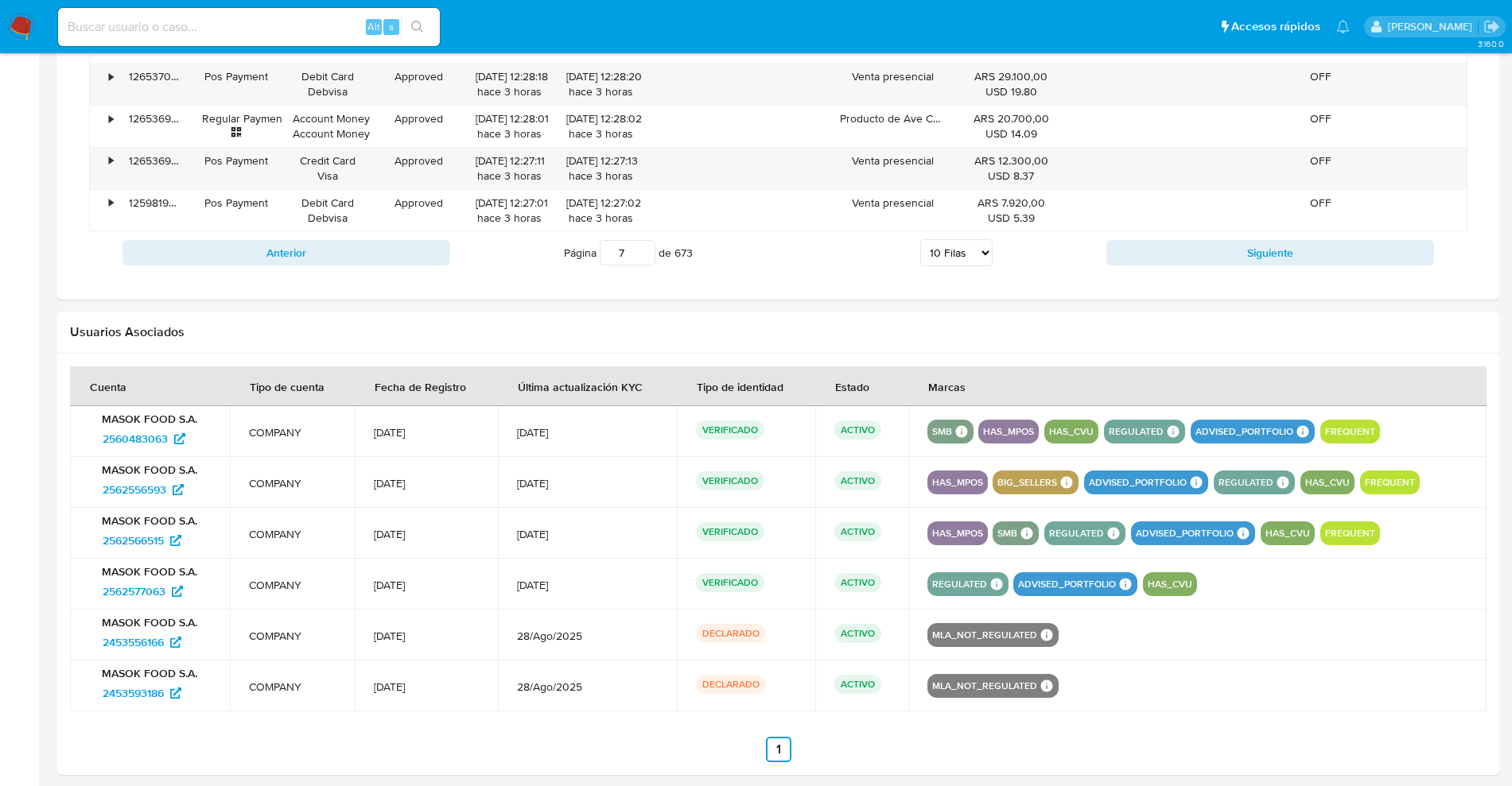
scroll to position [1086, 0]
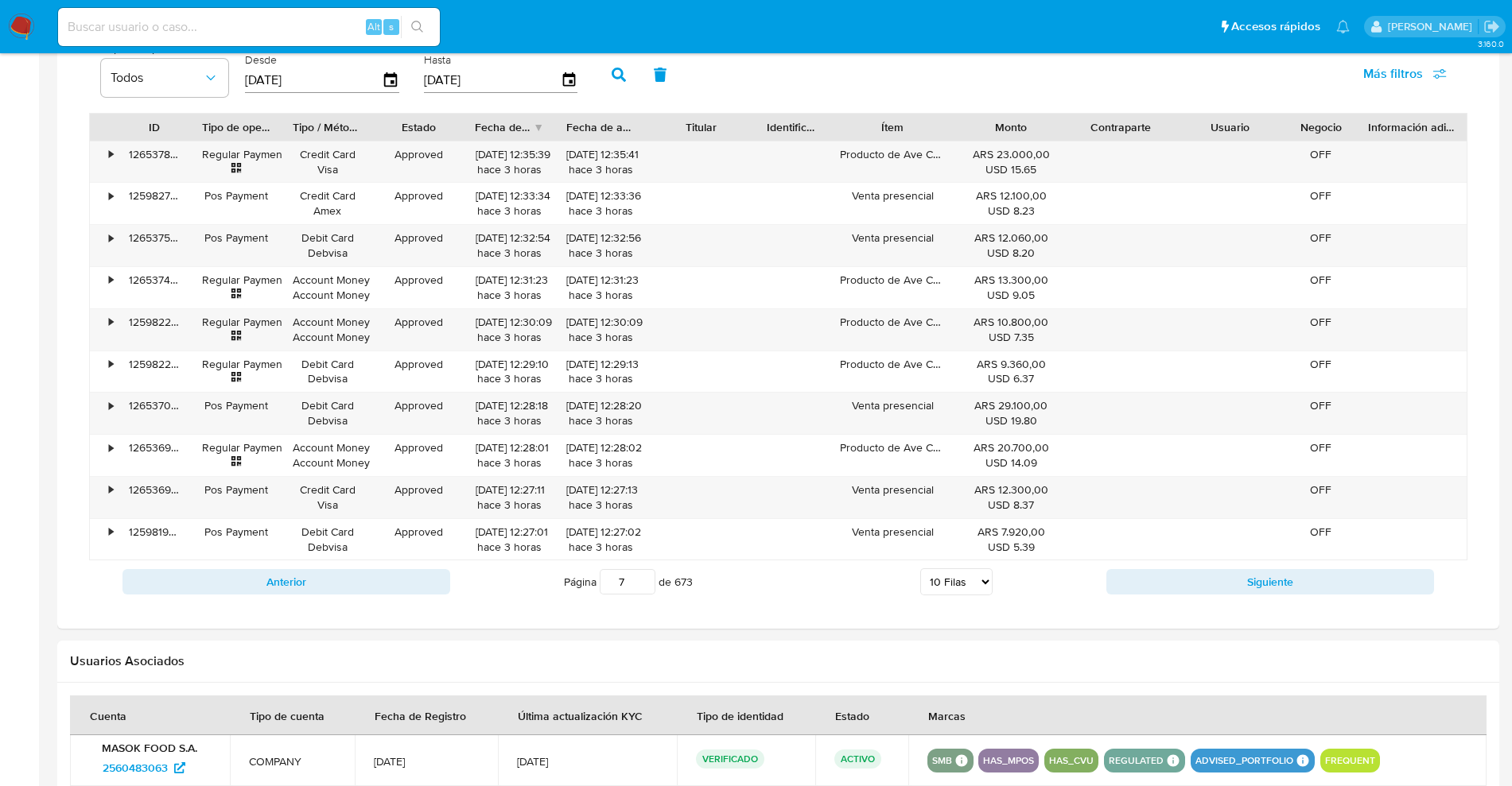
click at [1278, 598] on div "Anterior Página 7 de 673 5 [PERSON_NAME] 10 [PERSON_NAME] 20 [PERSON_NAME] 25 […" at bounding box center [778, 582] width 1378 height 43
click at [1270, 582] on button "Siguiente" at bounding box center [1270, 582] width 327 height 25
type input "8"
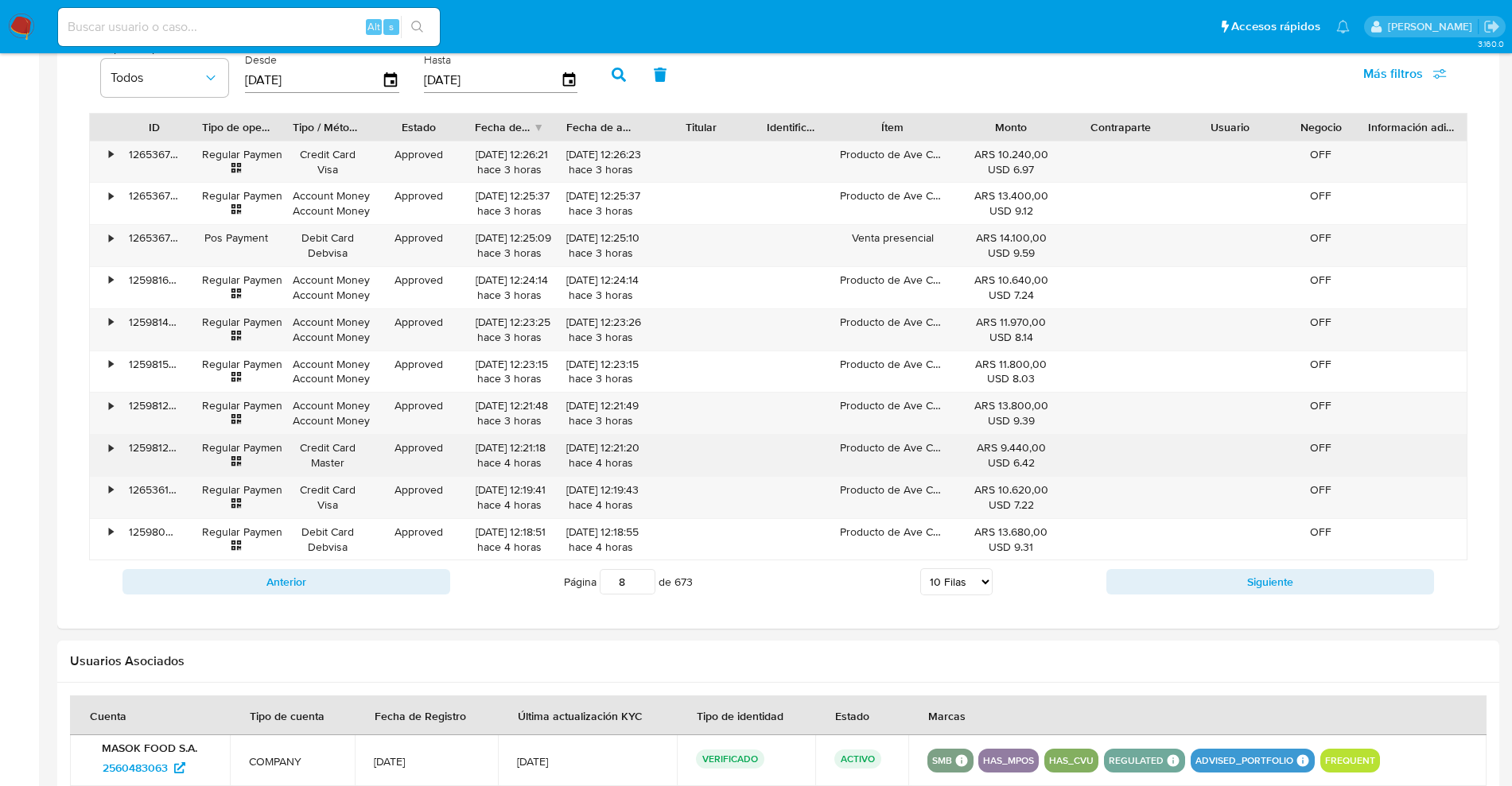
click at [116, 445] on div "•" at bounding box center [103, 455] width 28 height 41
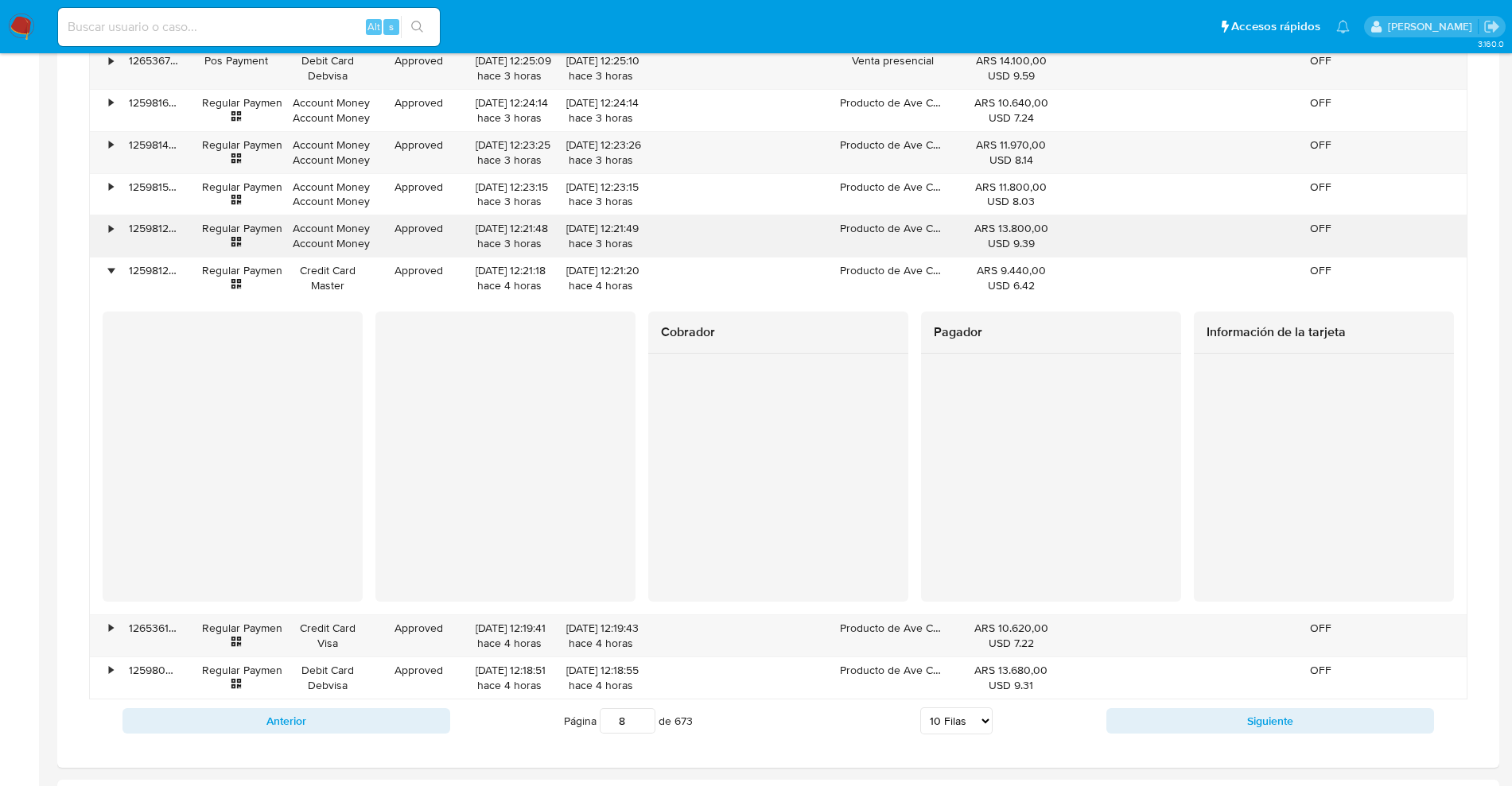
scroll to position [1285, 0]
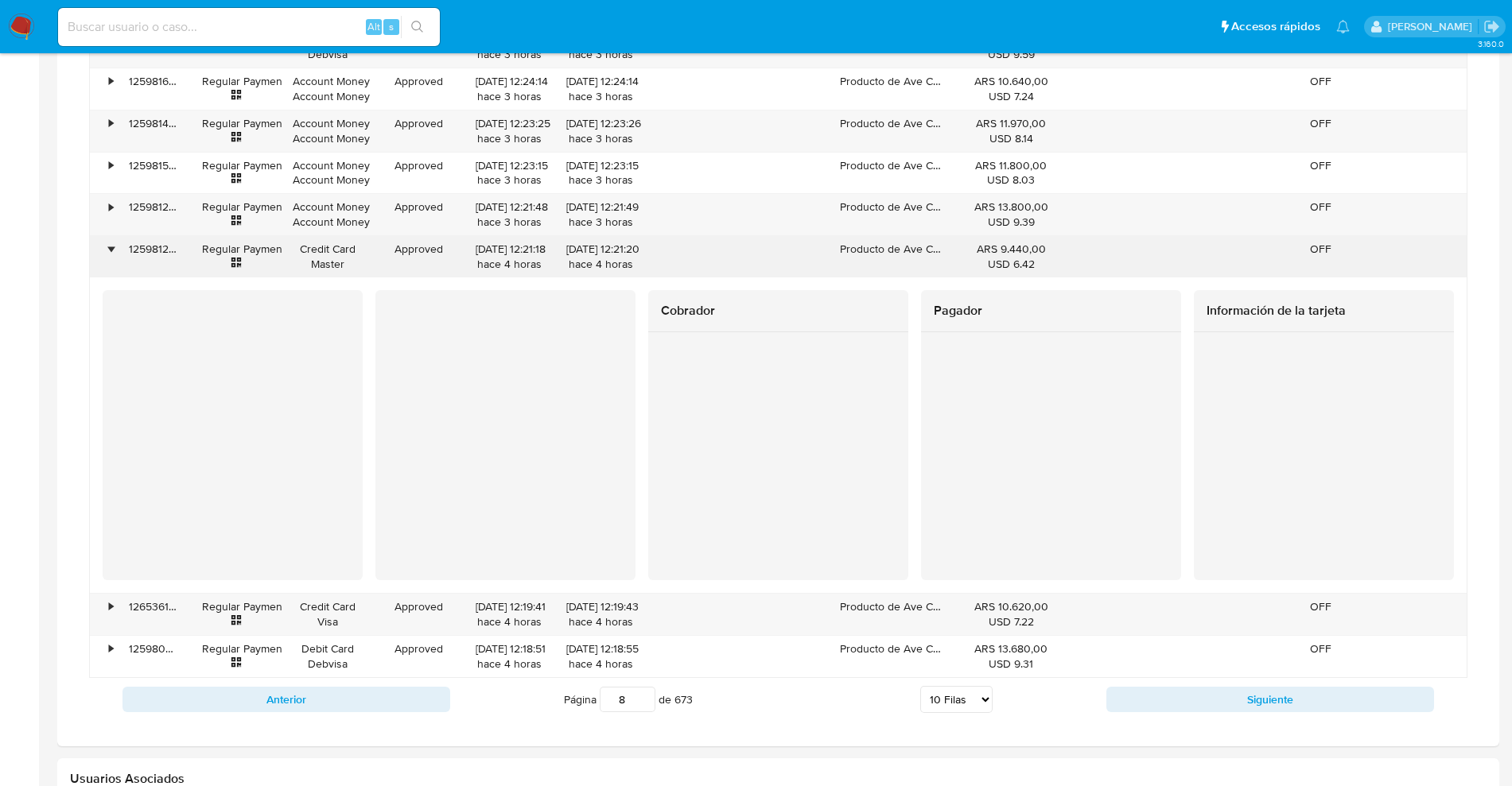
click at [126, 251] on div "125981209423" at bounding box center [155, 257] width 73 height 41
click at [109, 250] on div "•" at bounding box center [111, 249] width 4 height 15
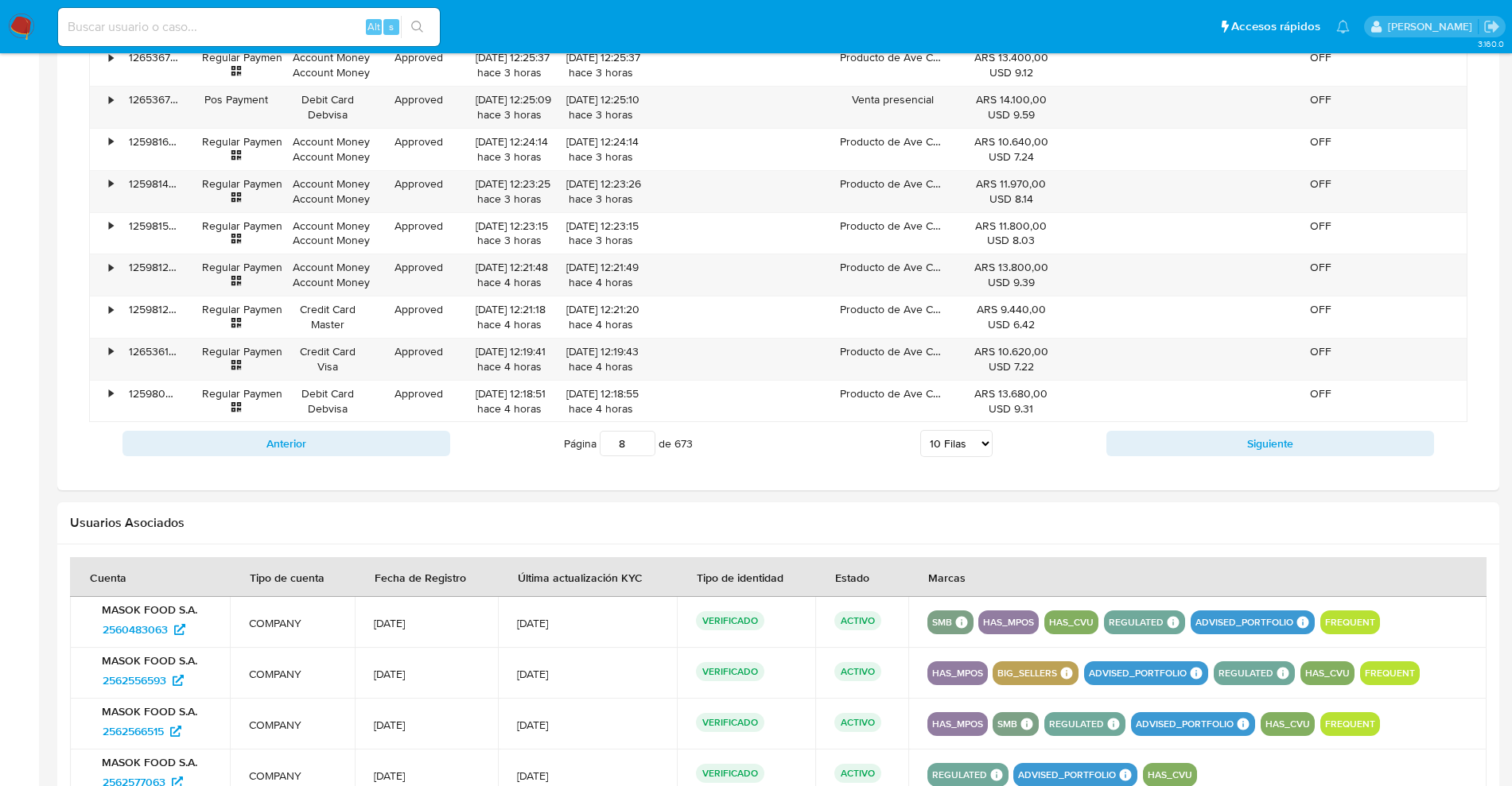
scroll to position [1086, 0]
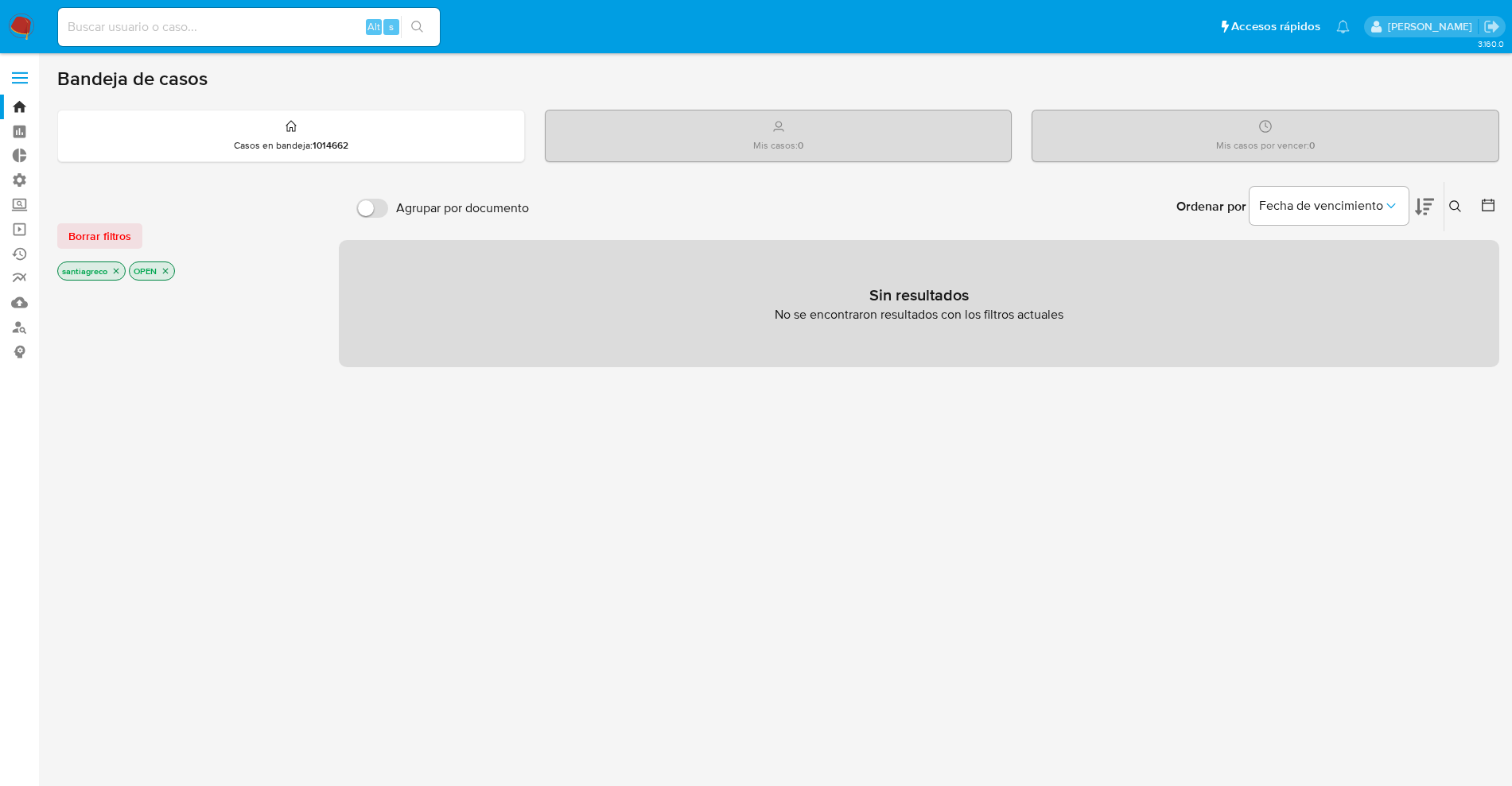
click at [162, 269] on icon "close-filter" at bounding box center [165, 271] width 10 height 10
click at [117, 279] on p "santiagreco" at bounding box center [91, 273] width 67 height 18
click at [117, 273] on icon "close-filter" at bounding box center [116, 273] width 5 height 5
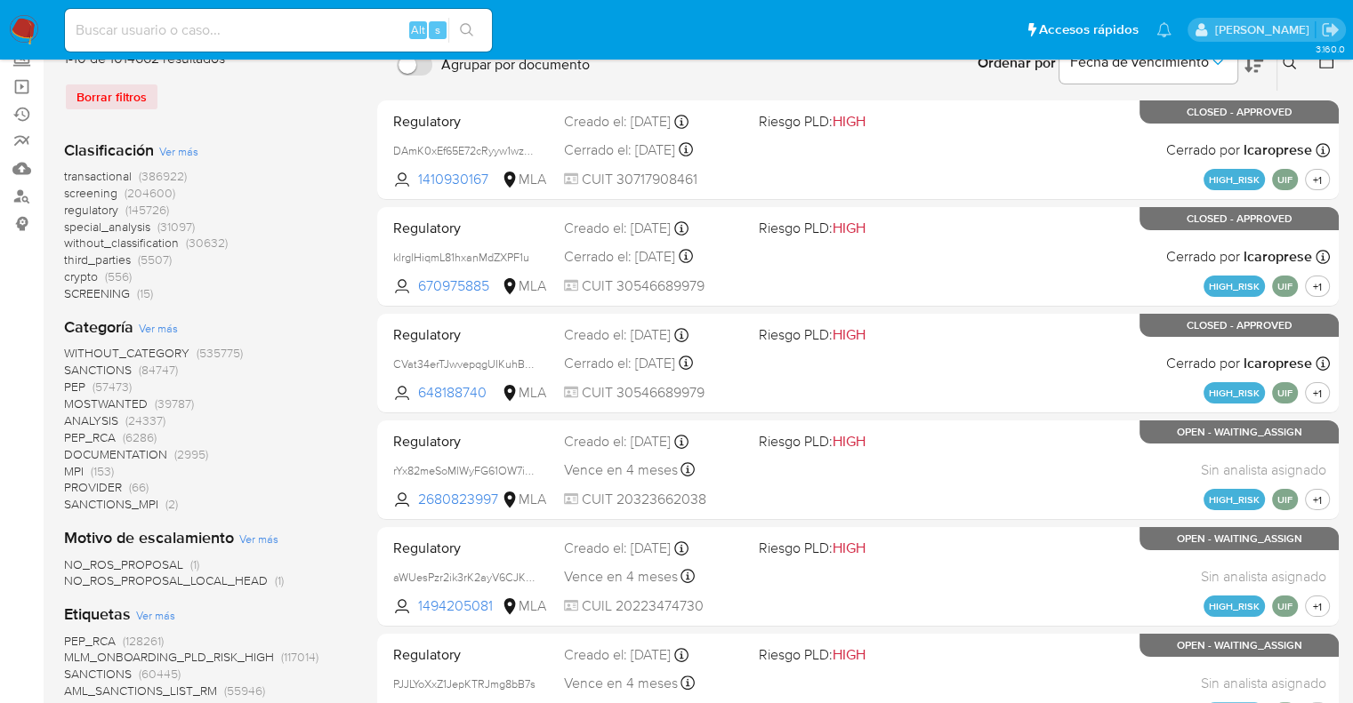
scroll to position [200, 0]
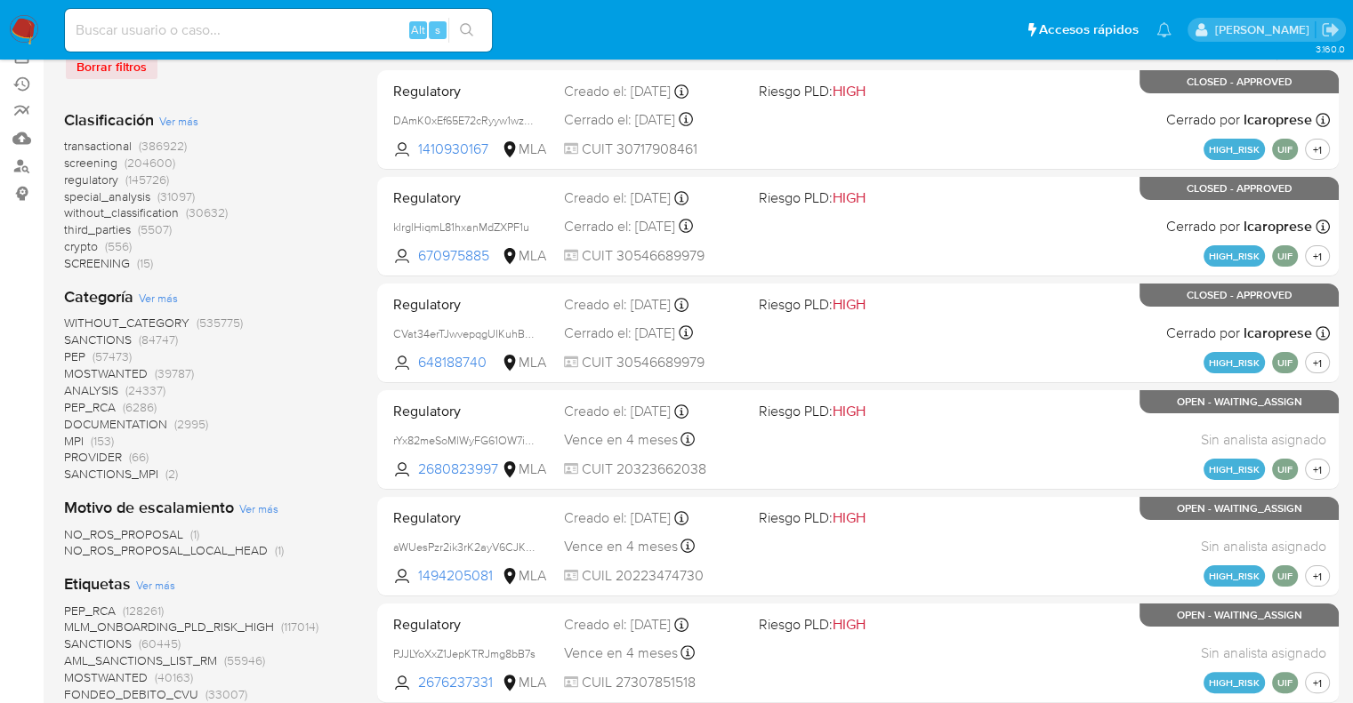
click at [133, 200] on span "special_analysis" at bounding box center [107, 197] width 86 height 18
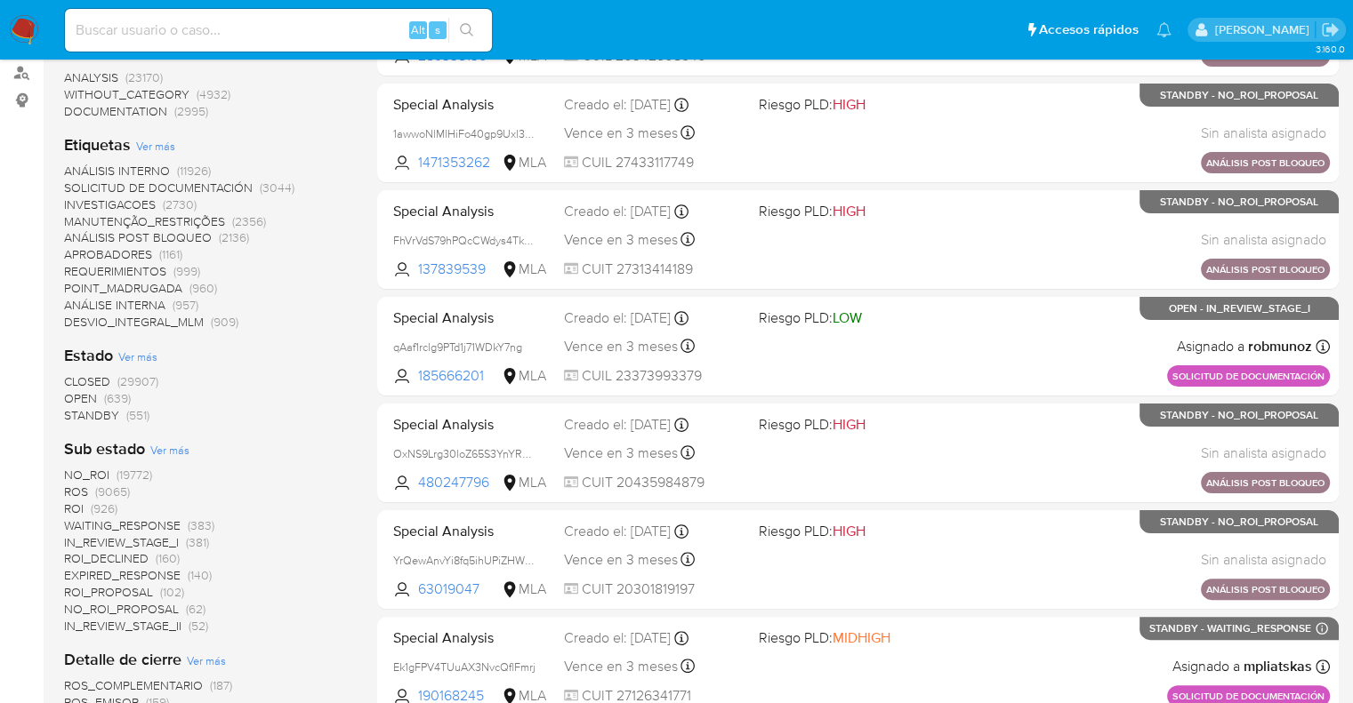
scroll to position [205, 0]
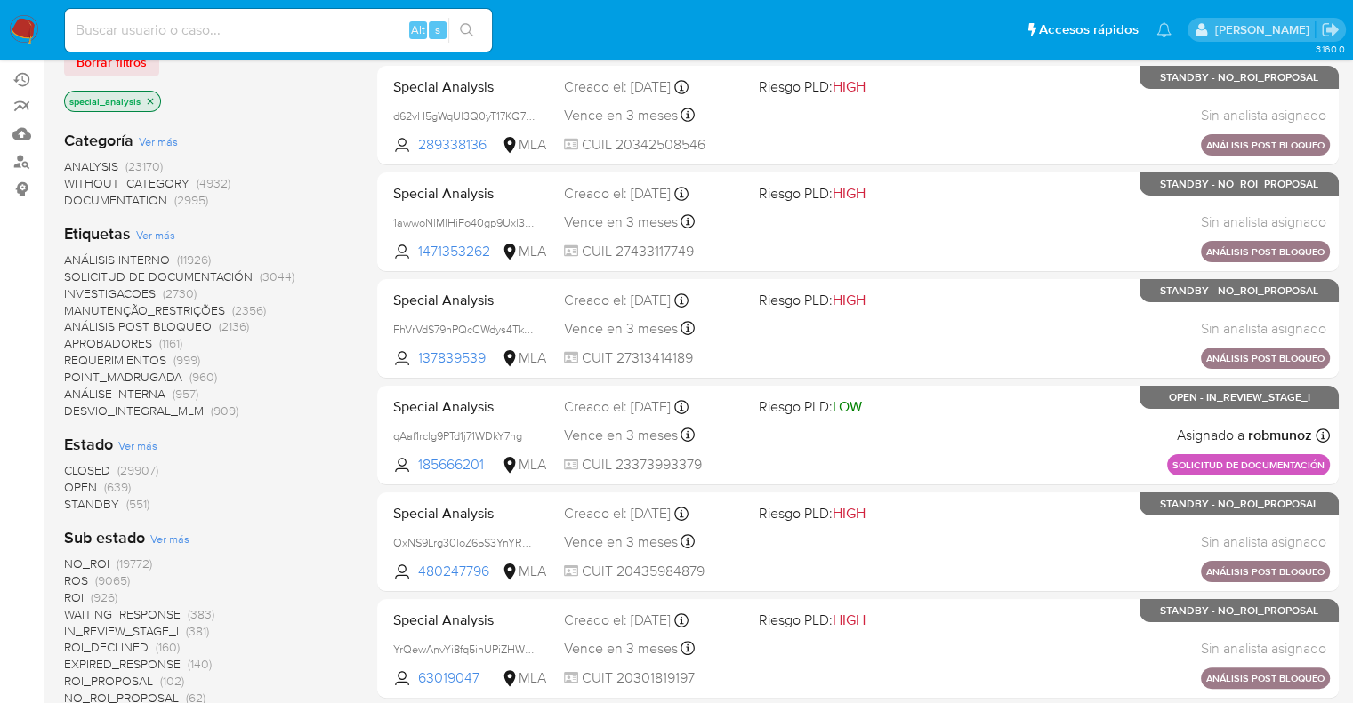
click at [122, 338] on span "APROBADORES" at bounding box center [108, 343] width 88 height 18
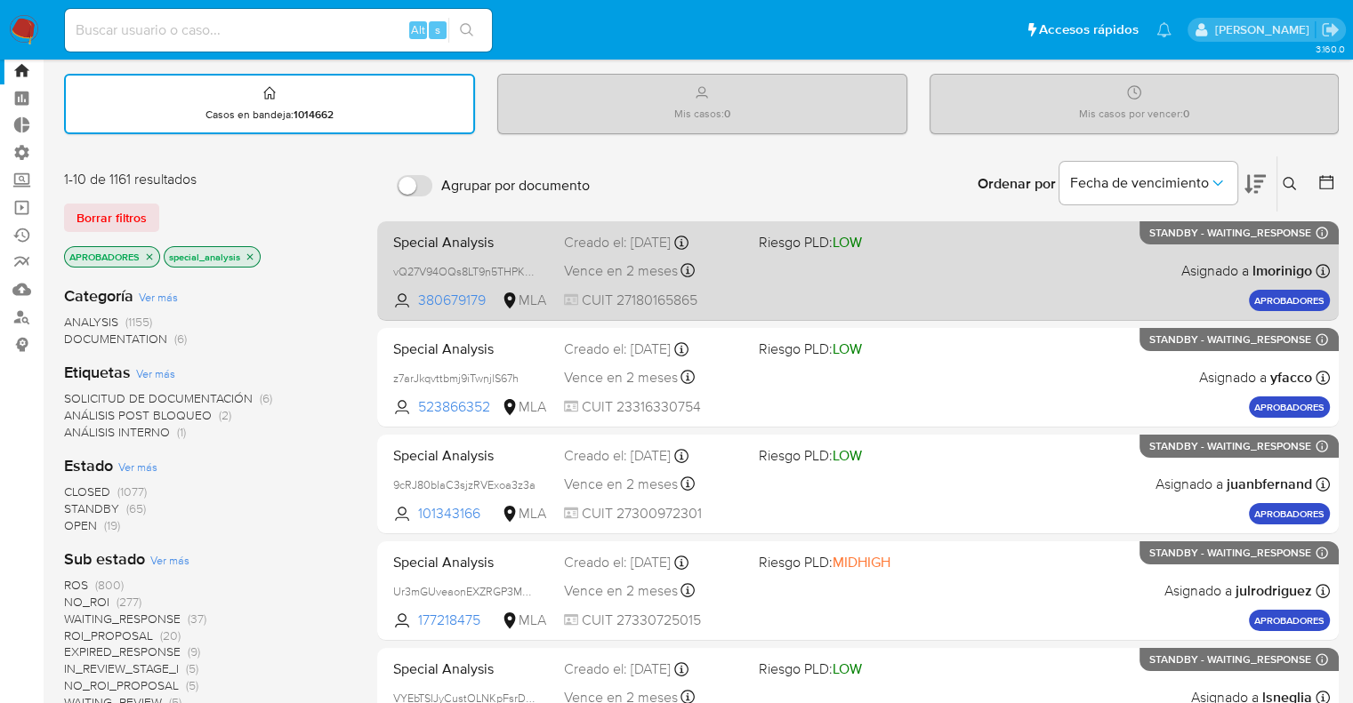
scroll to position [89, 0]
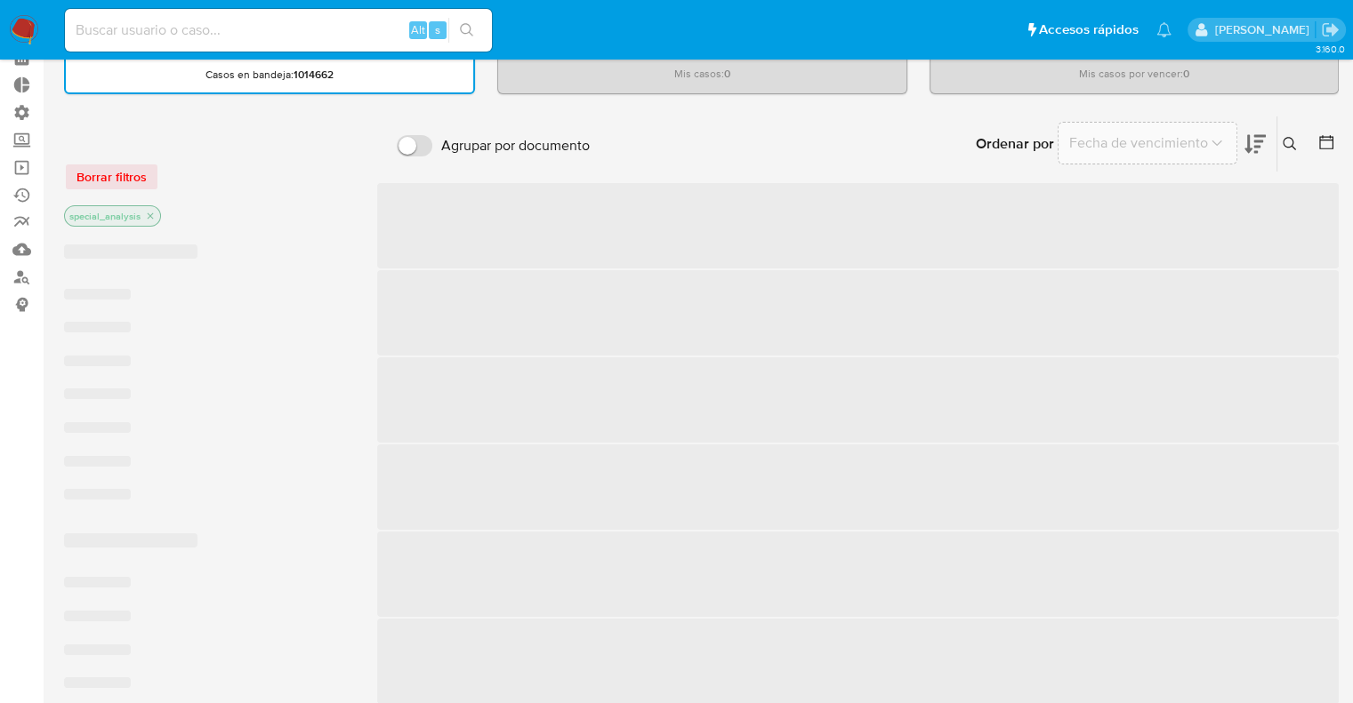
scroll to position [205, 0]
